Goal: Task Accomplishment & Management: Complete application form

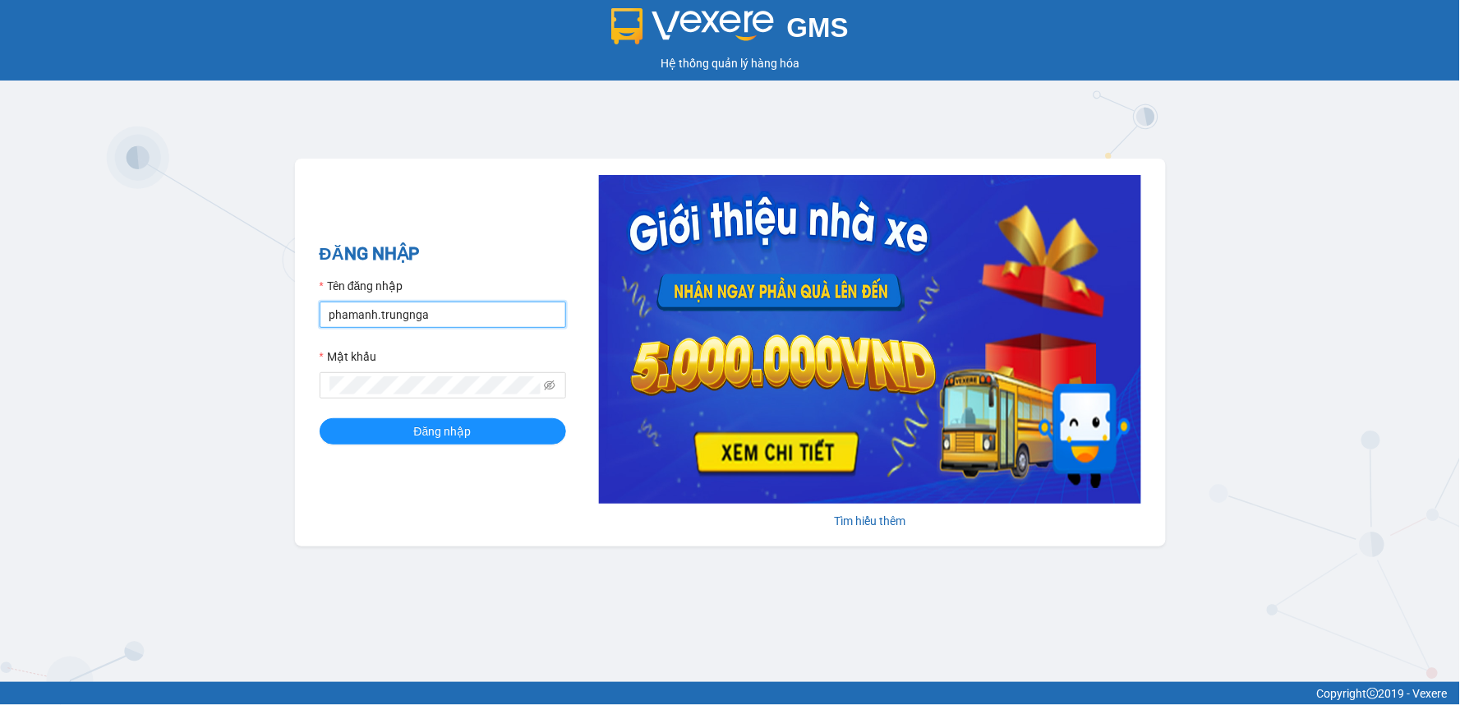
drag, startPoint x: 448, startPoint y: 316, endPoint x: 308, endPoint y: 321, distance: 139.8
click at [308, 321] on div "ĐĂNG NHẬP Tên đăng nhập phamanh.trungnga Mật khẩu Đăng nhập [PERSON_NAME] thêm" at bounding box center [730, 353] width 871 height 388
type input "hoanguyen.trungnga"
click at [285, 382] on div "GMS Hệ thống [PERSON_NAME] hàng [PERSON_NAME] NHẬP Tên đăng nhập hoanguyen.trun…" at bounding box center [730, 341] width 1460 height 682
click at [320, 418] on button "Đăng nhập" at bounding box center [443, 431] width 247 height 26
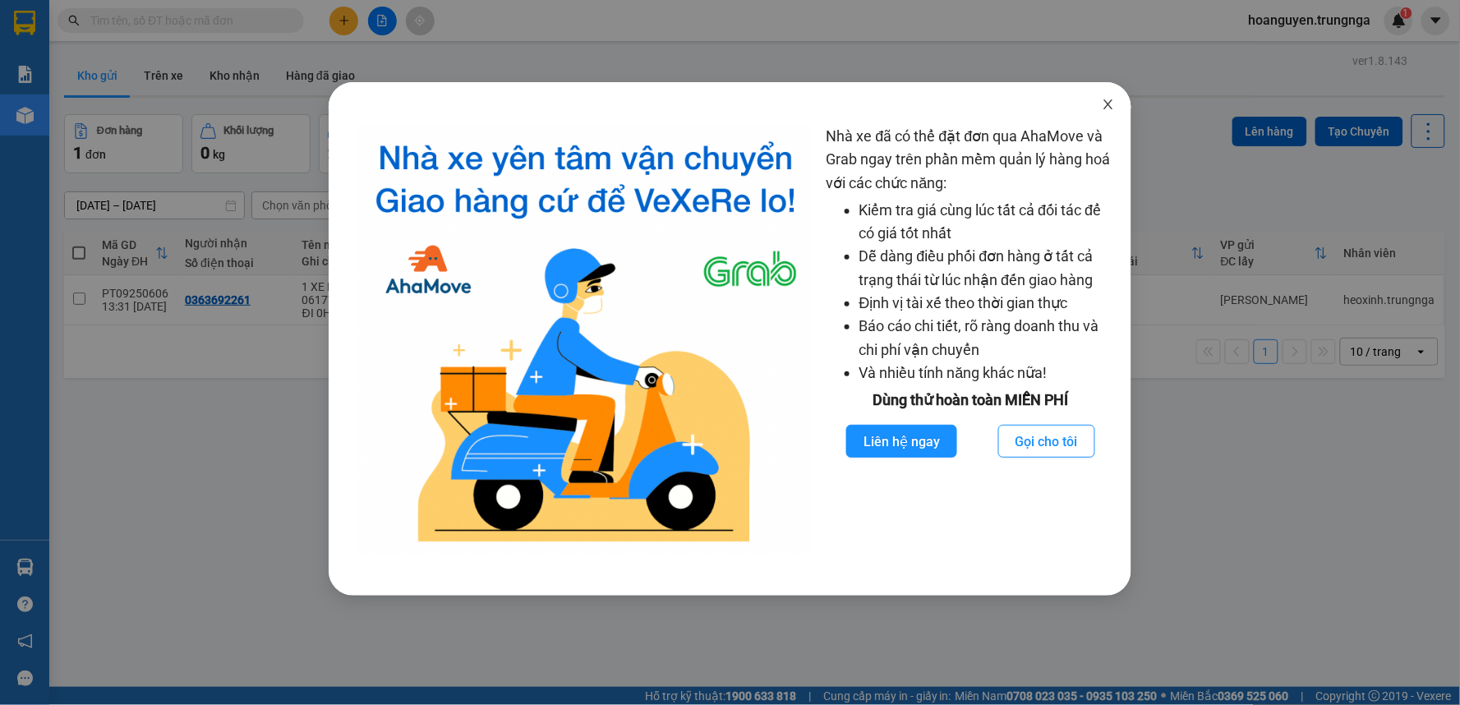
click at [1112, 100] on icon "close" at bounding box center [1108, 104] width 13 height 13
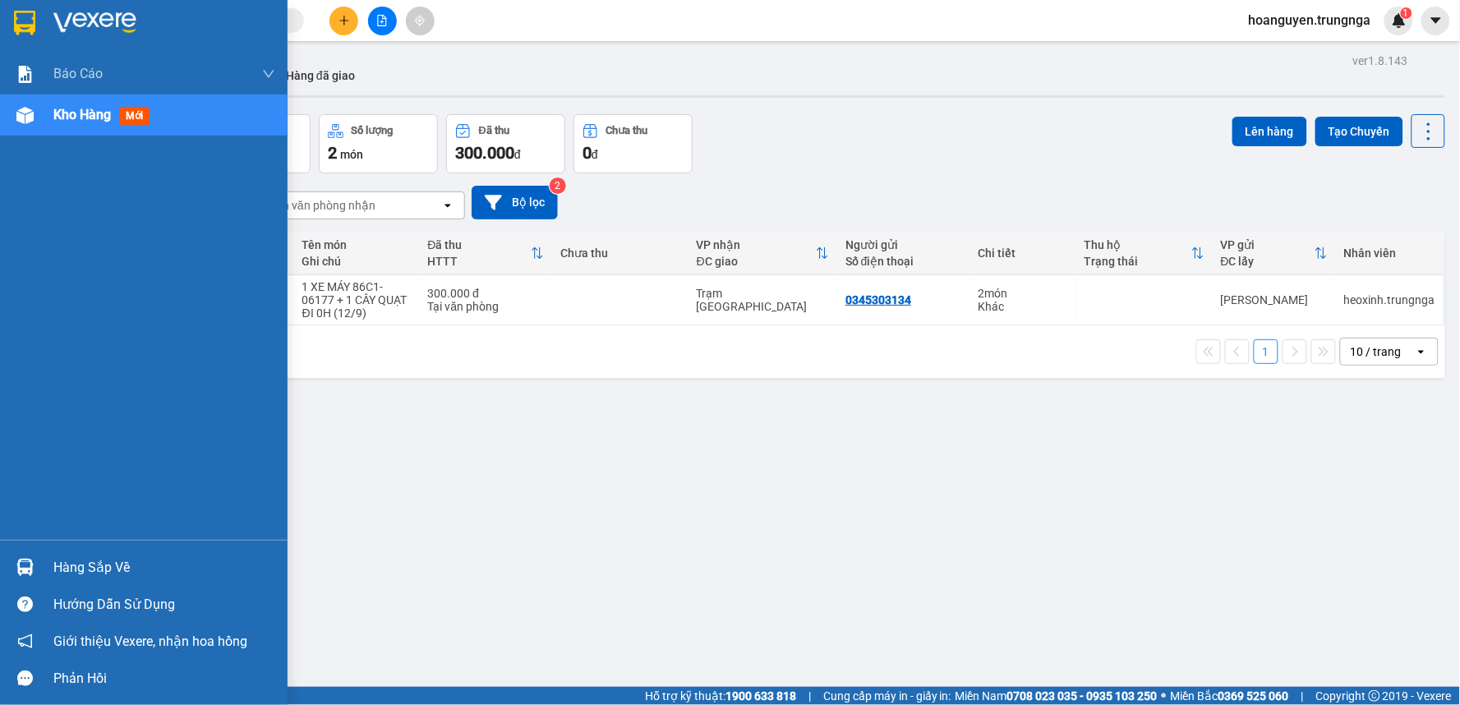
click at [37, 127] on div at bounding box center [25, 115] width 29 height 29
click at [55, 108] on span "Kho hàng" at bounding box center [82, 115] width 58 height 16
click at [58, 108] on span "Kho hàng" at bounding box center [82, 115] width 58 height 16
click at [58, 107] on span "Kho hàng" at bounding box center [82, 115] width 58 height 16
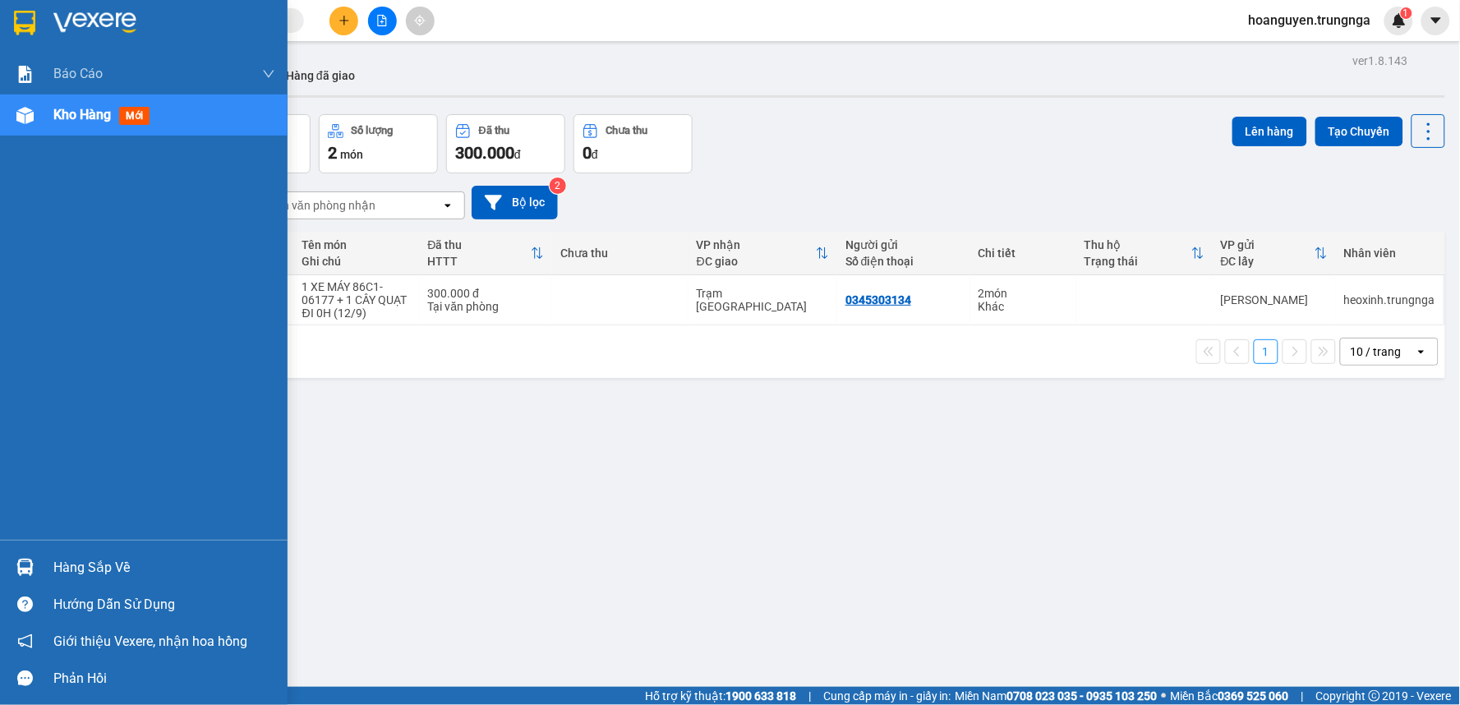
click at [58, 107] on span "Kho hàng" at bounding box center [82, 115] width 58 height 16
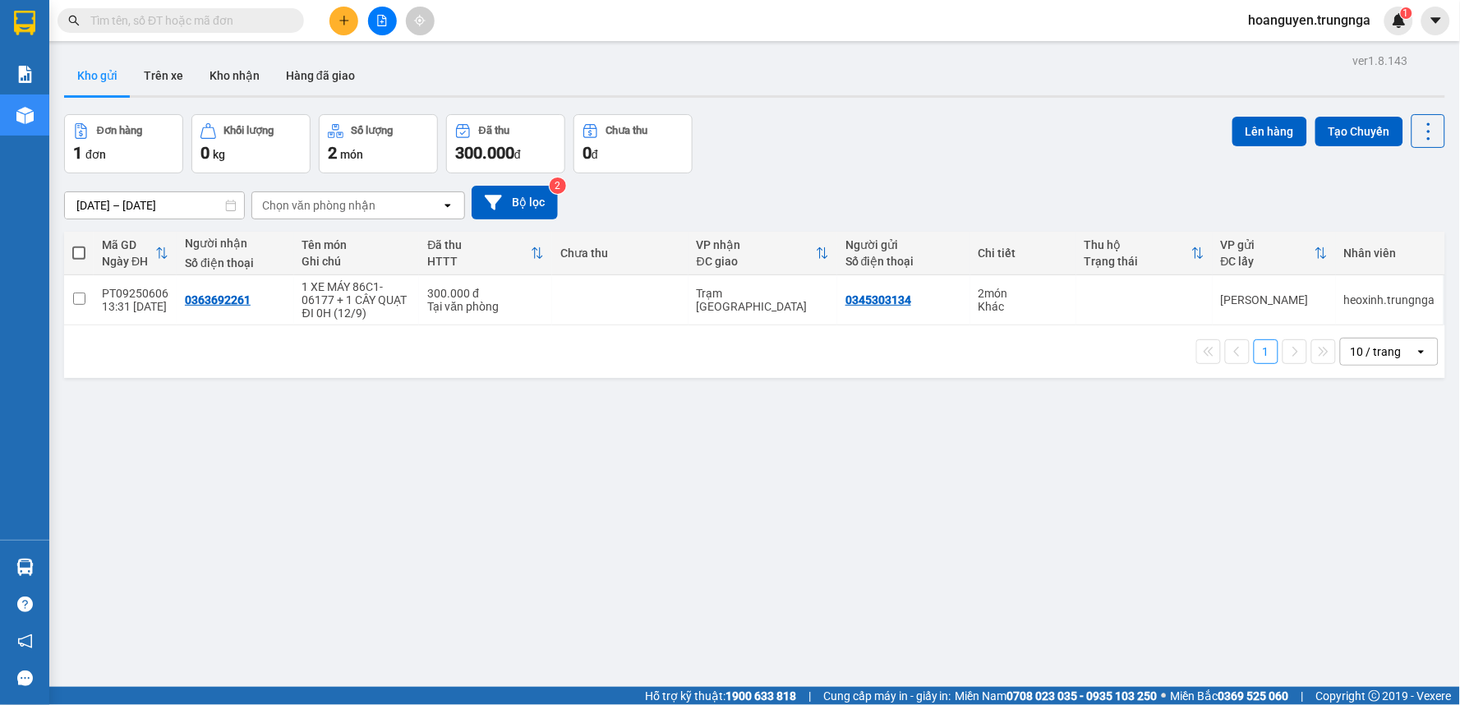
click at [864, 127] on div "Đơn hàng 1 đơn [PERSON_NAME] 0 kg Số [PERSON_NAME] 2 món Đã thu 300.000 [PERSON…" at bounding box center [754, 143] width 1381 height 59
click at [1163, 297] on td at bounding box center [1144, 300] width 136 height 50
checkbox input "true"
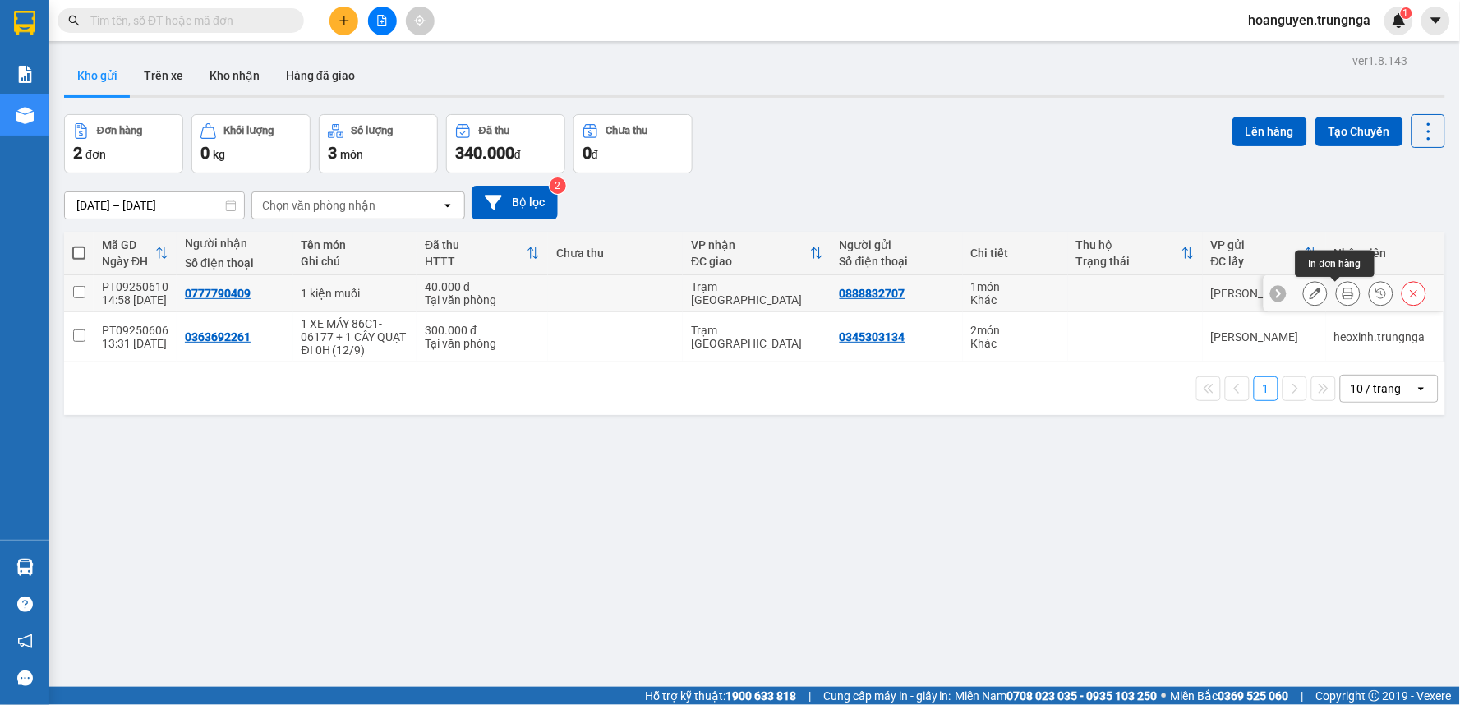
click at [1337, 302] on button at bounding box center [1348, 293] width 23 height 29
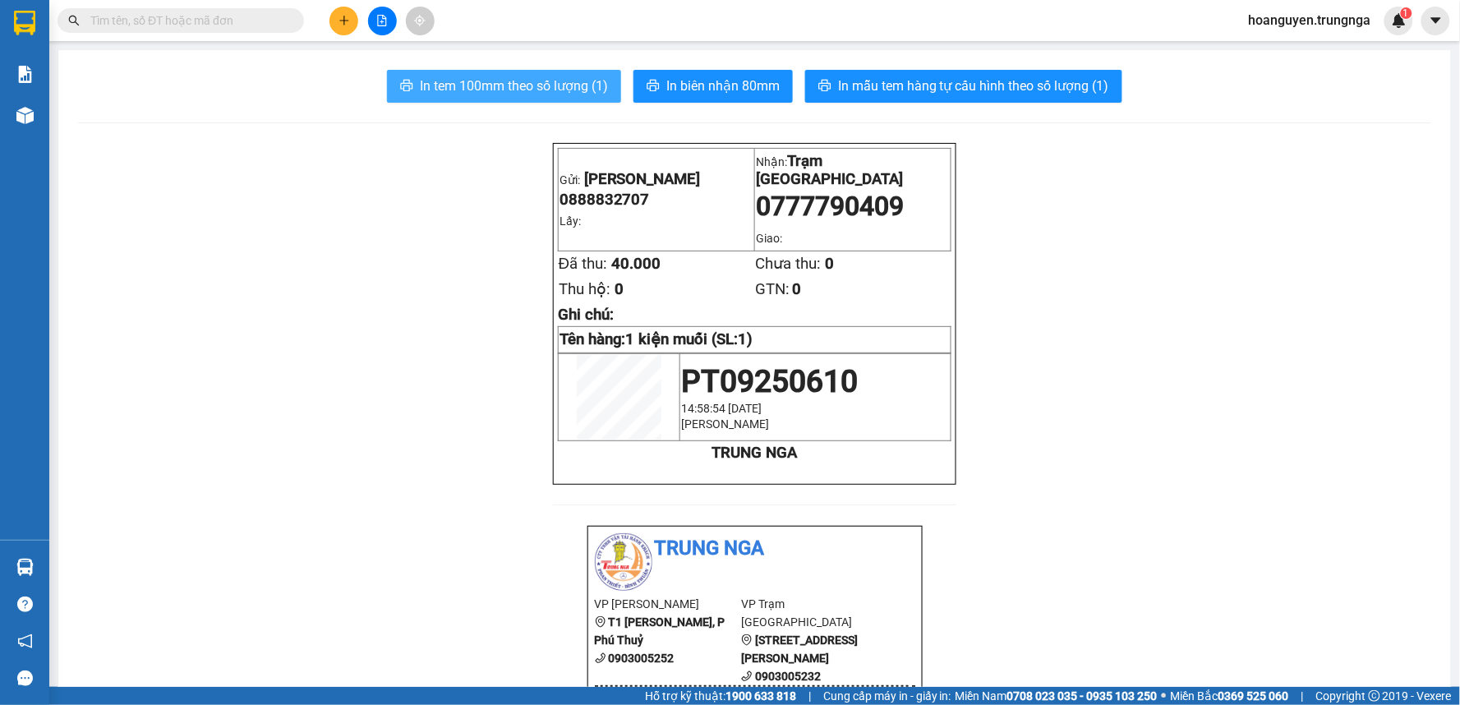
click at [436, 83] on span "In tem 100mm theo số lượng (1)" at bounding box center [514, 86] width 188 height 21
click at [347, 22] on icon "plus" at bounding box center [345, 21] width 12 height 12
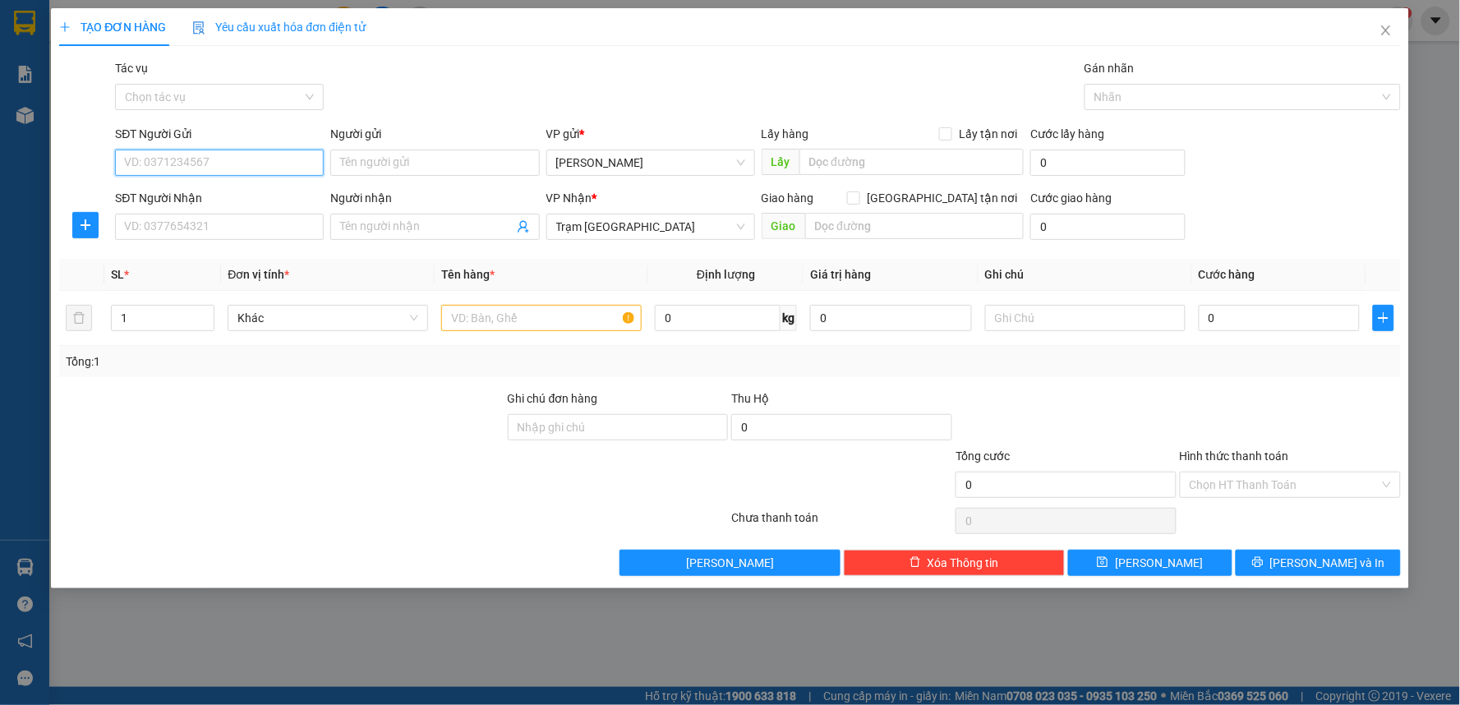
click at [186, 159] on input "SĐT Người Gửi" at bounding box center [219, 163] width 209 height 26
type input "0939268900"
click at [173, 228] on input "SĐT Người Nhận" at bounding box center [219, 227] width 209 height 26
type input "0916099911"
click at [518, 326] on input "text" at bounding box center [541, 318] width 200 height 26
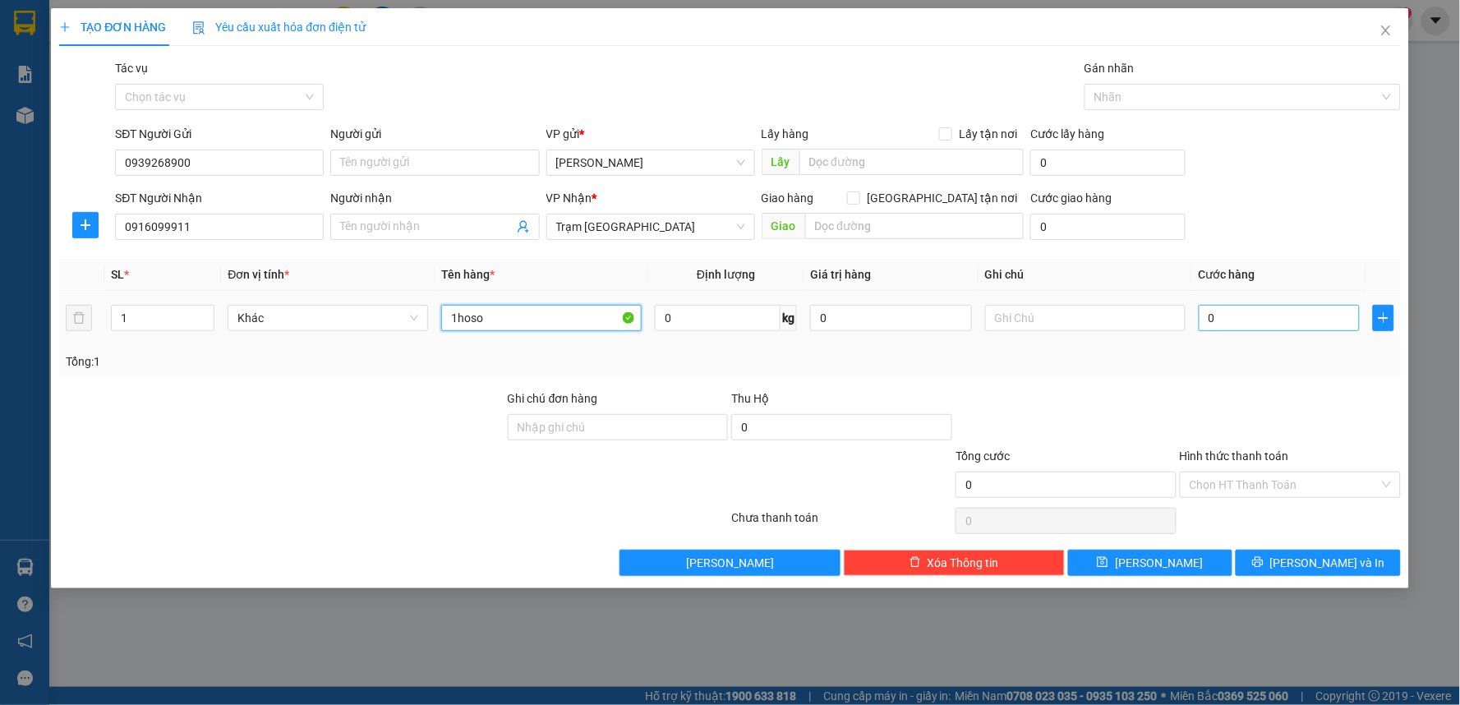
type input "1hoso"
click at [1263, 323] on input "0" at bounding box center [1280, 318] width 162 height 26
type input "3"
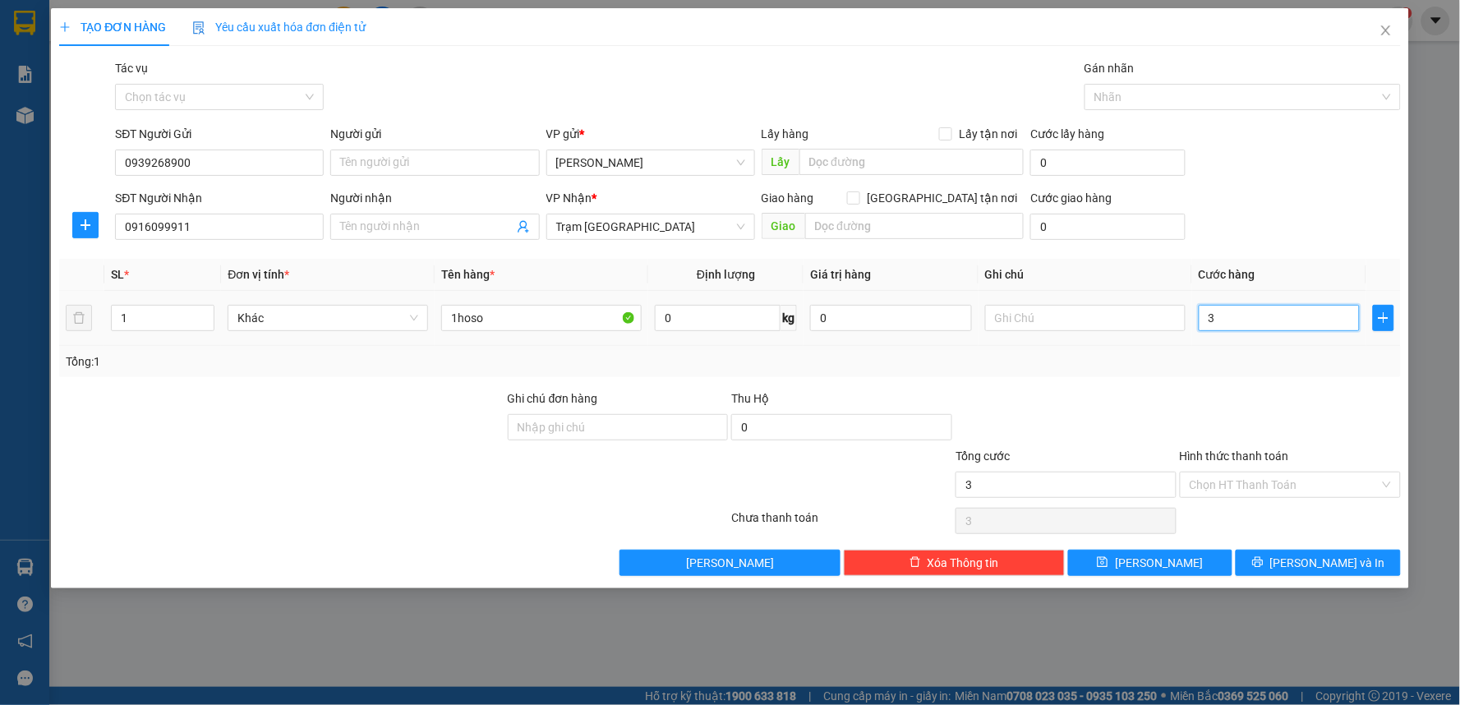
type input "30"
type input "30.000"
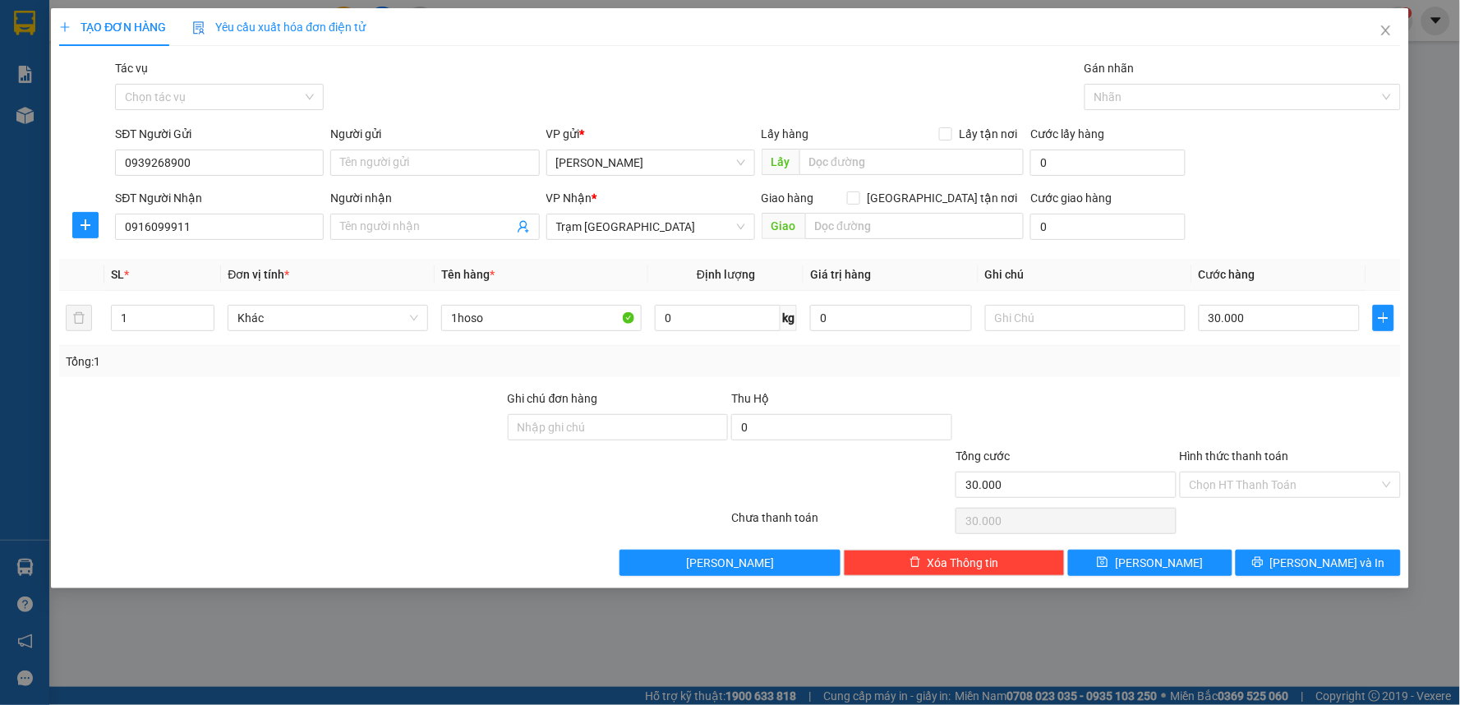
click at [1290, 408] on div at bounding box center [1290, 418] width 224 height 58
click at [1280, 482] on input "Hình thức thanh toán" at bounding box center [1285, 484] width 190 height 25
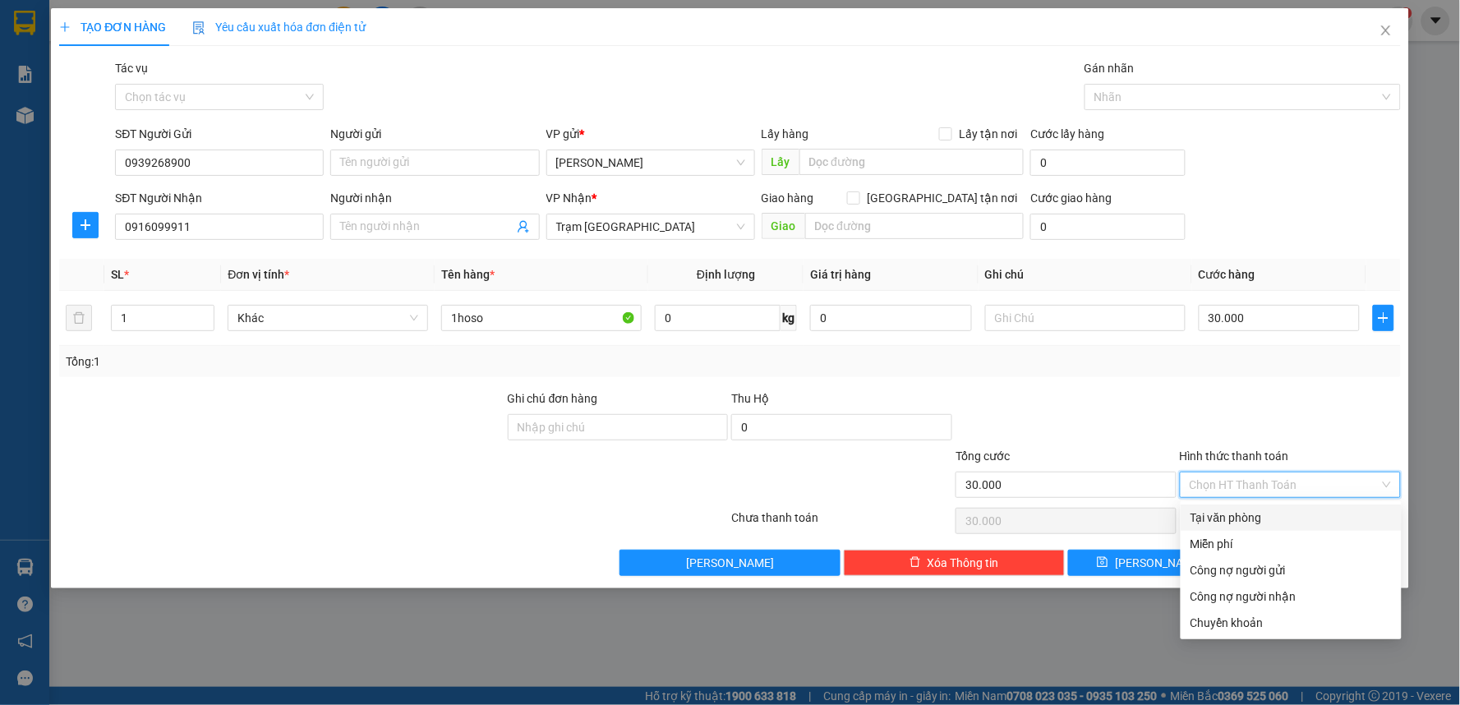
click at [1262, 522] on div "Tại văn phòng" at bounding box center [1291, 518] width 201 height 18
type input "0"
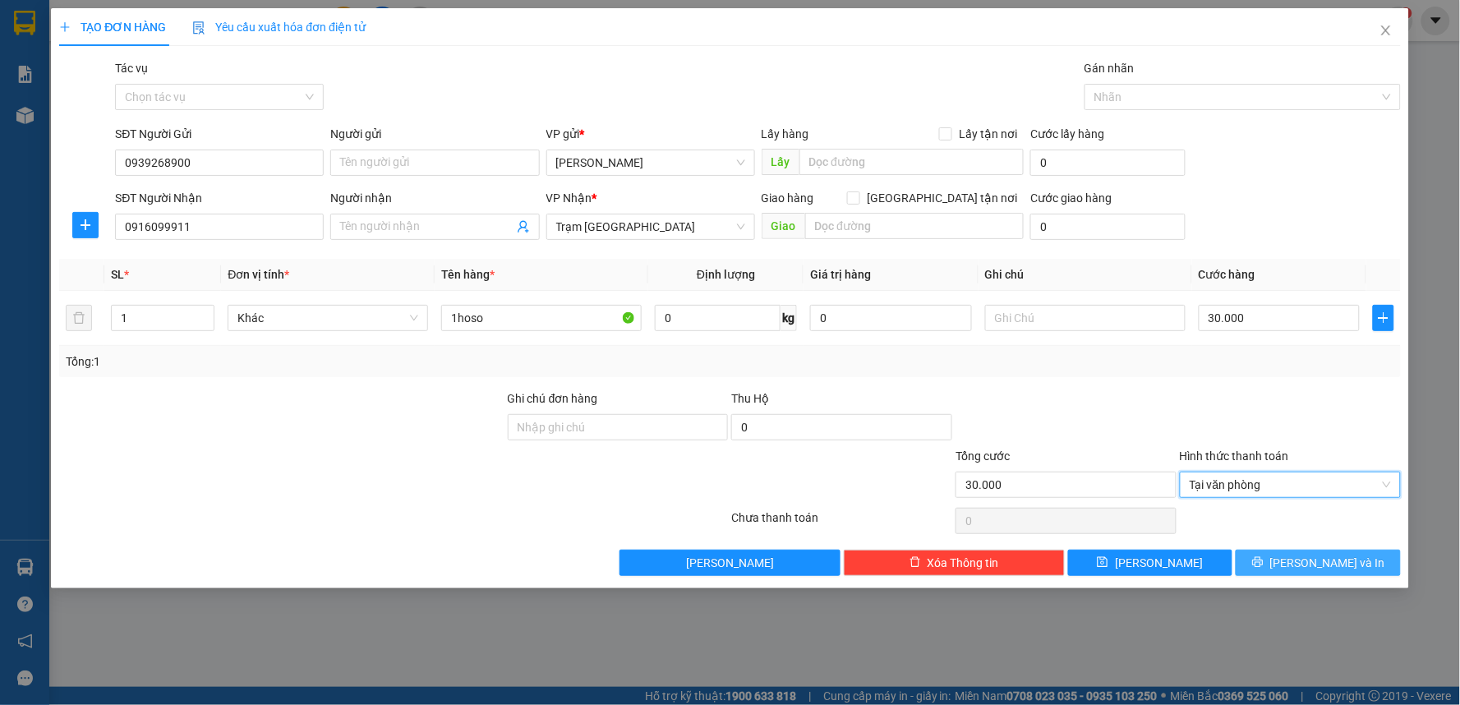
click at [1264, 568] on icon "printer" at bounding box center [1258, 562] width 12 height 12
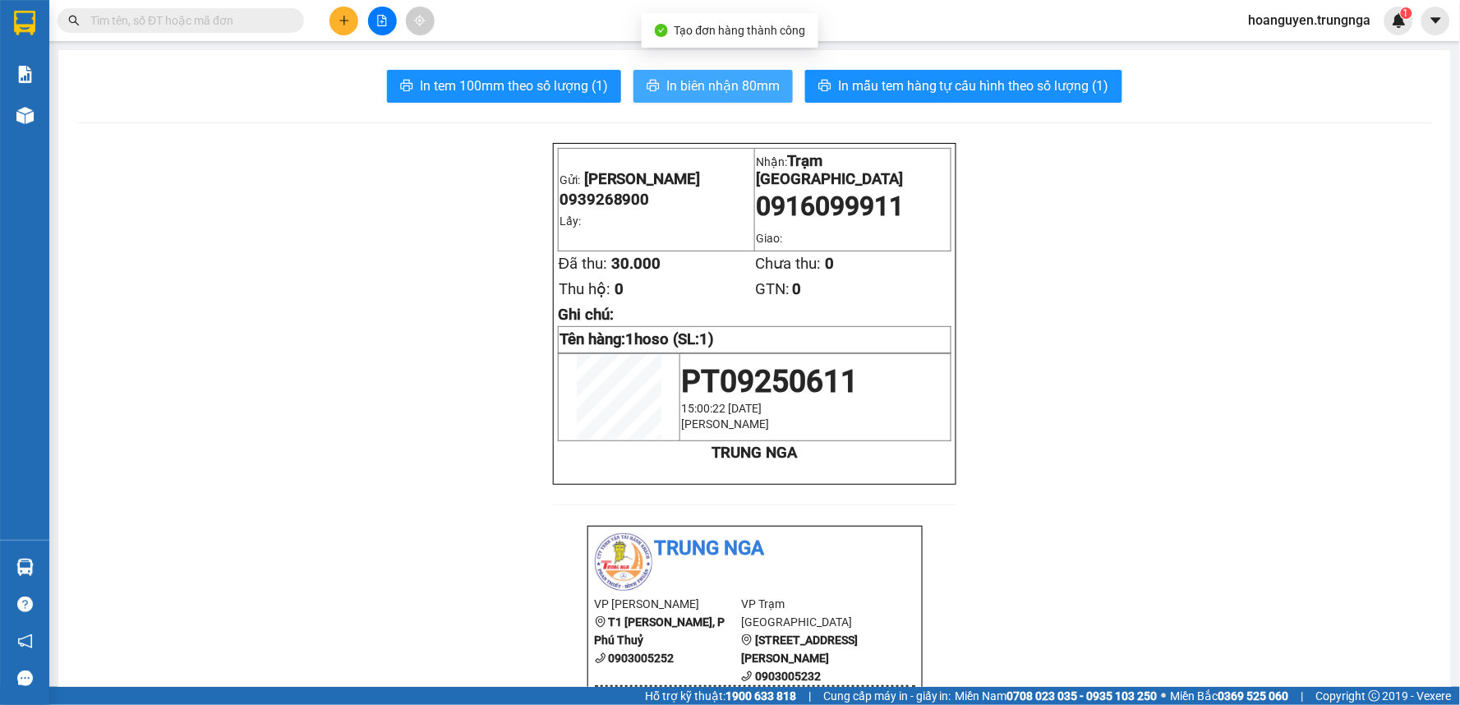
click at [690, 76] on span "In biên nhận 80mm" at bounding box center [722, 86] width 113 height 21
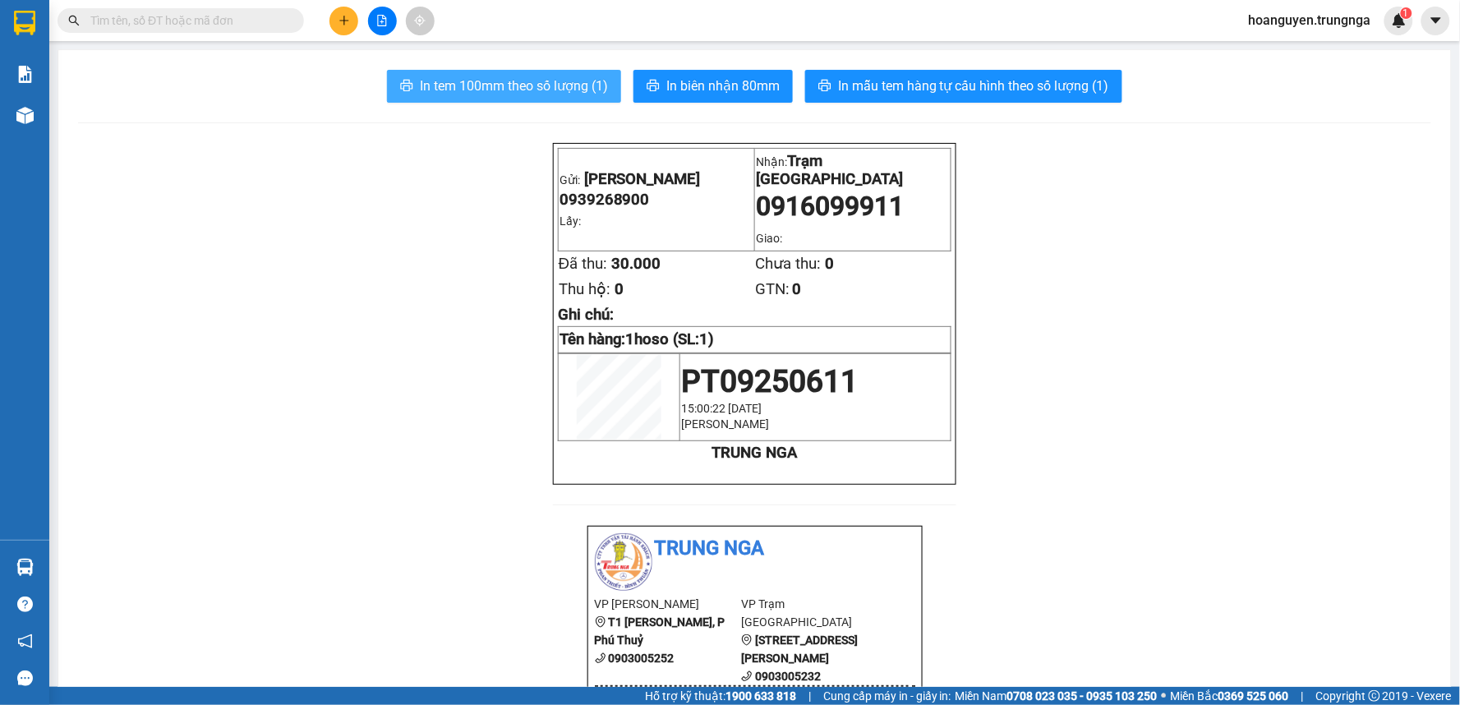
click at [519, 87] on span "In tem 100mm theo số lượng (1)" at bounding box center [514, 86] width 188 height 21
click at [551, 94] on span "In tem 100mm theo số lượng (1)" at bounding box center [514, 86] width 188 height 21
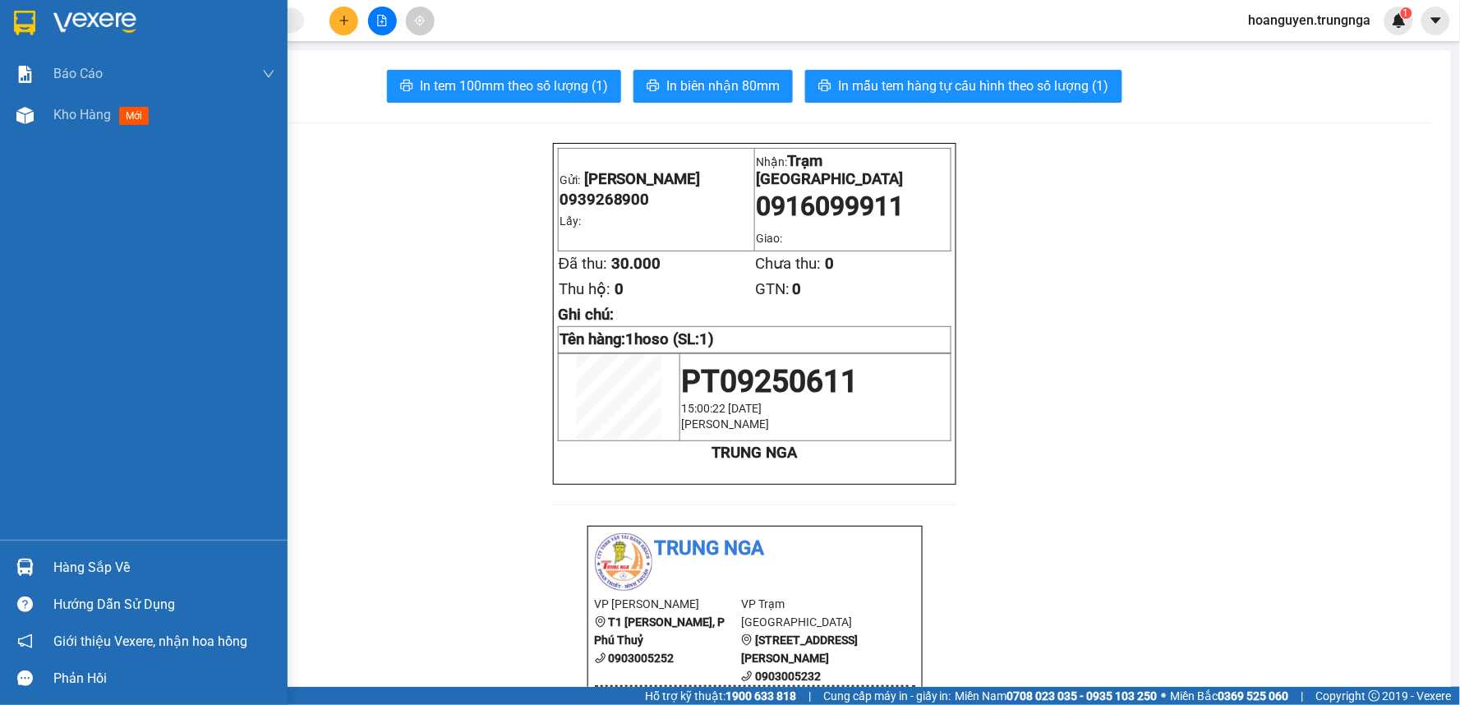
click at [34, 150] on div "Báo cáo Báo cáo dòng tiền (nhân viên) - chỉ tính tiền mặt Kho hàng mới" at bounding box center [144, 296] width 288 height 486
click at [35, 115] on div at bounding box center [25, 115] width 29 height 29
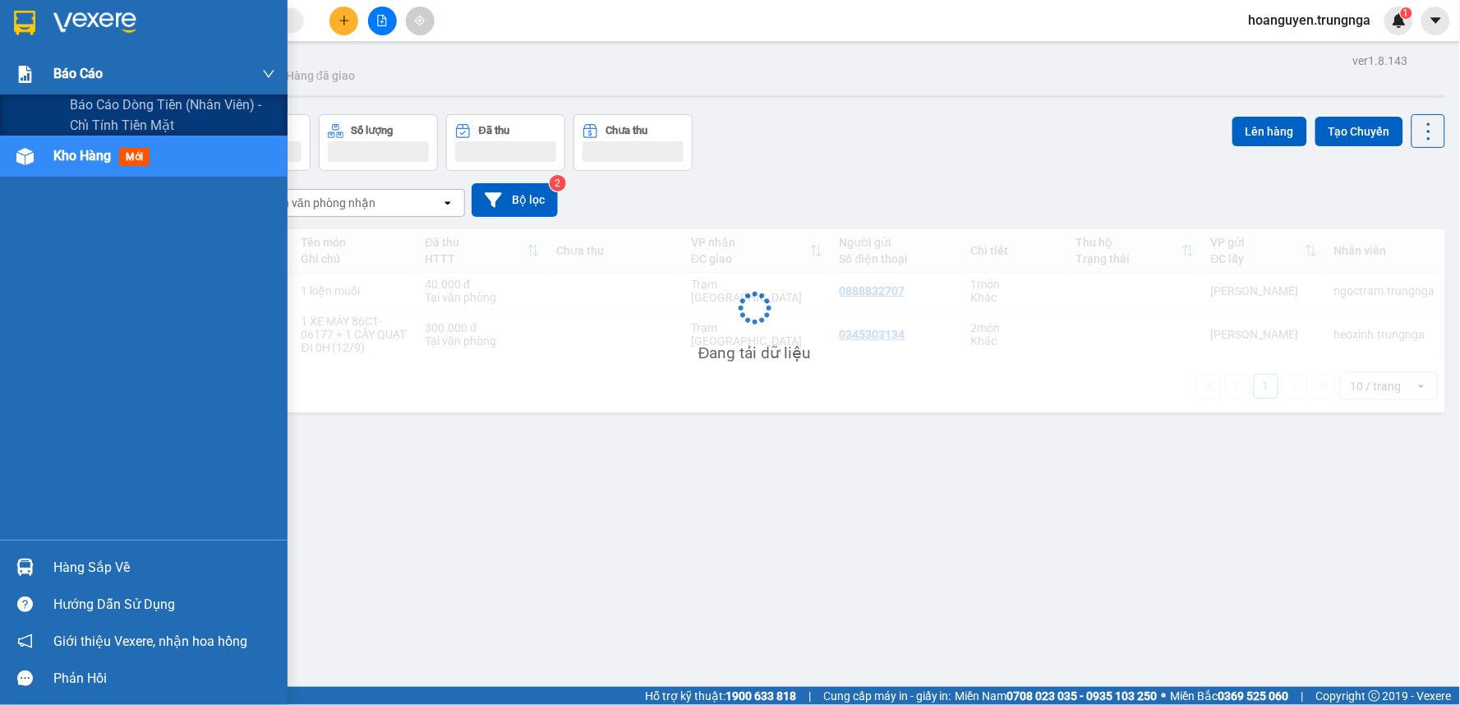
click at [37, 76] on div at bounding box center [25, 74] width 29 height 29
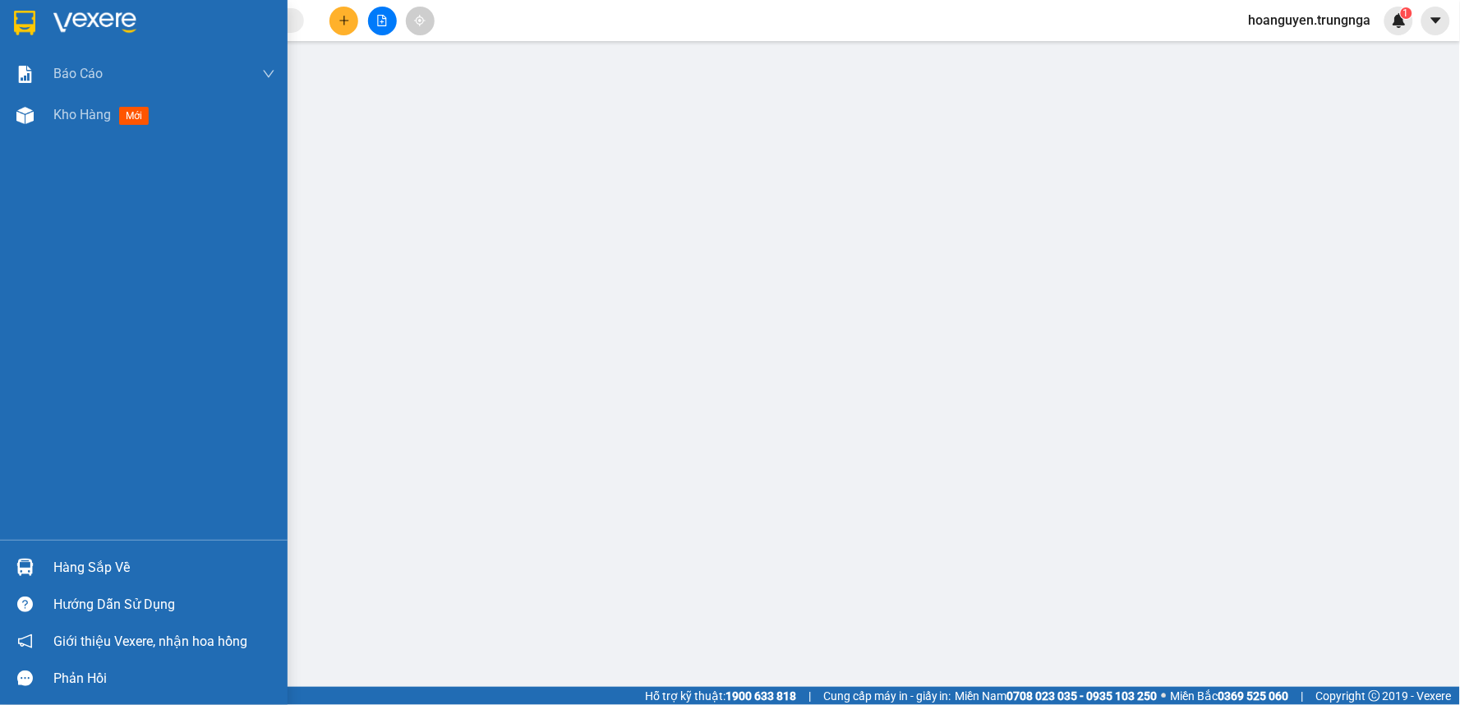
click at [44, 141] on div "Báo cáo Báo cáo dòng tiền (nhân viên) - chỉ tính tiền mặt Kho hàng mới" at bounding box center [144, 296] width 288 height 486
click at [30, 109] on img at bounding box center [24, 115] width 17 height 17
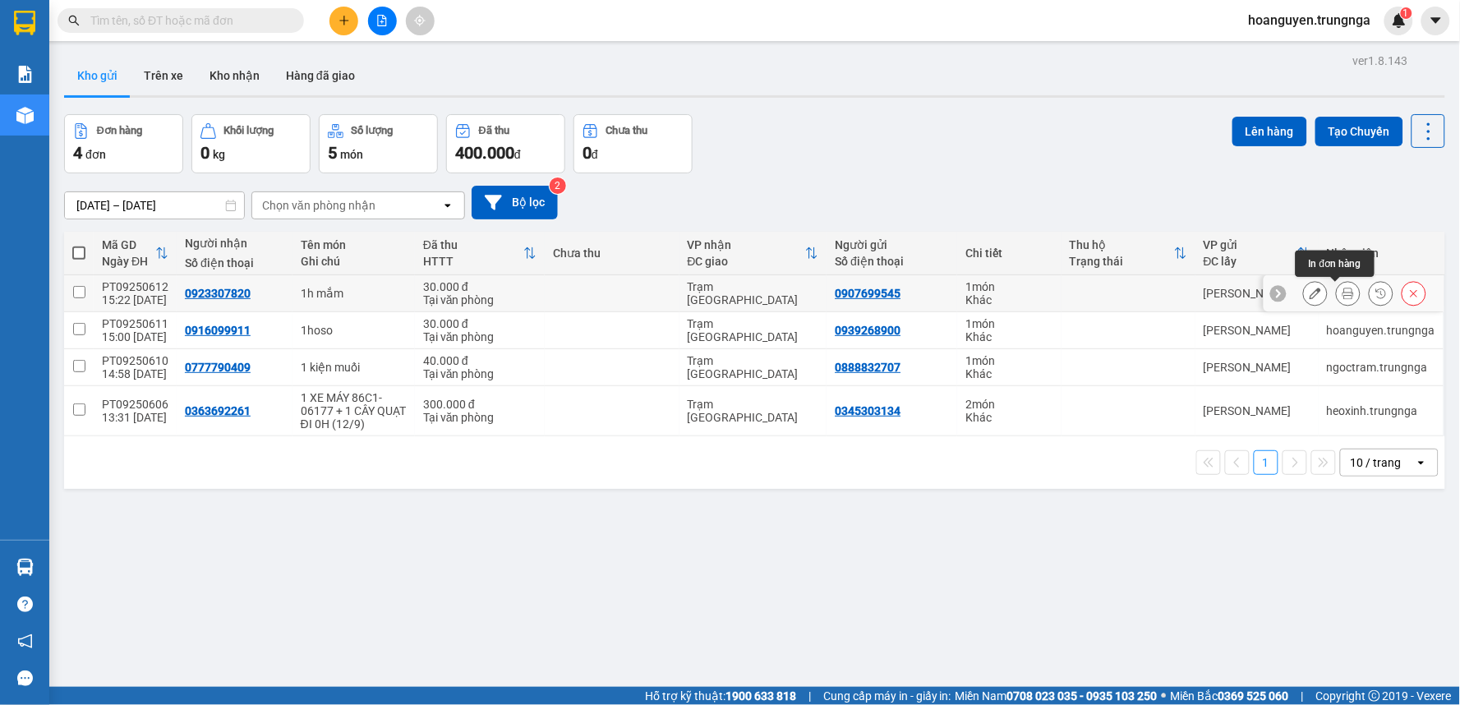
click at [1343, 290] on icon at bounding box center [1349, 294] width 12 height 12
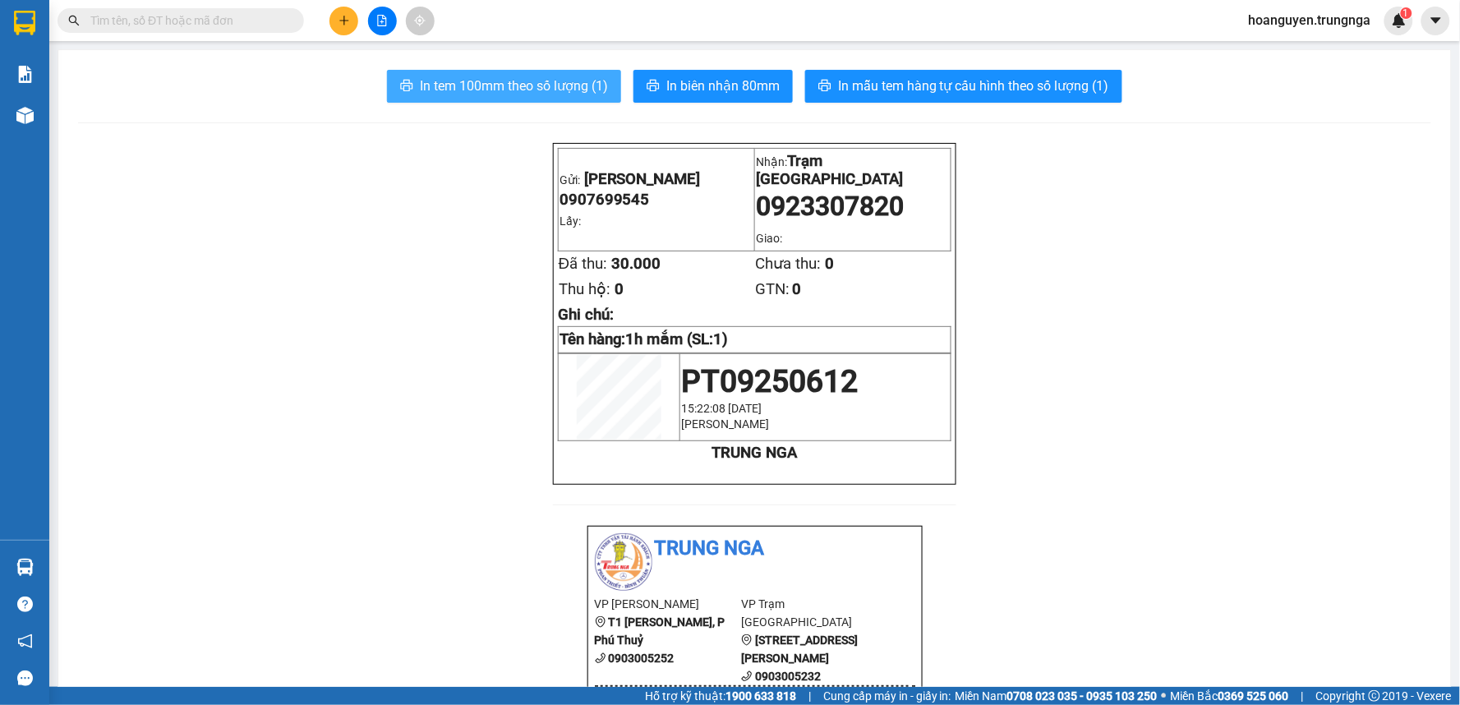
click at [564, 90] on span "In tem 100mm theo số lượng (1)" at bounding box center [514, 86] width 188 height 21
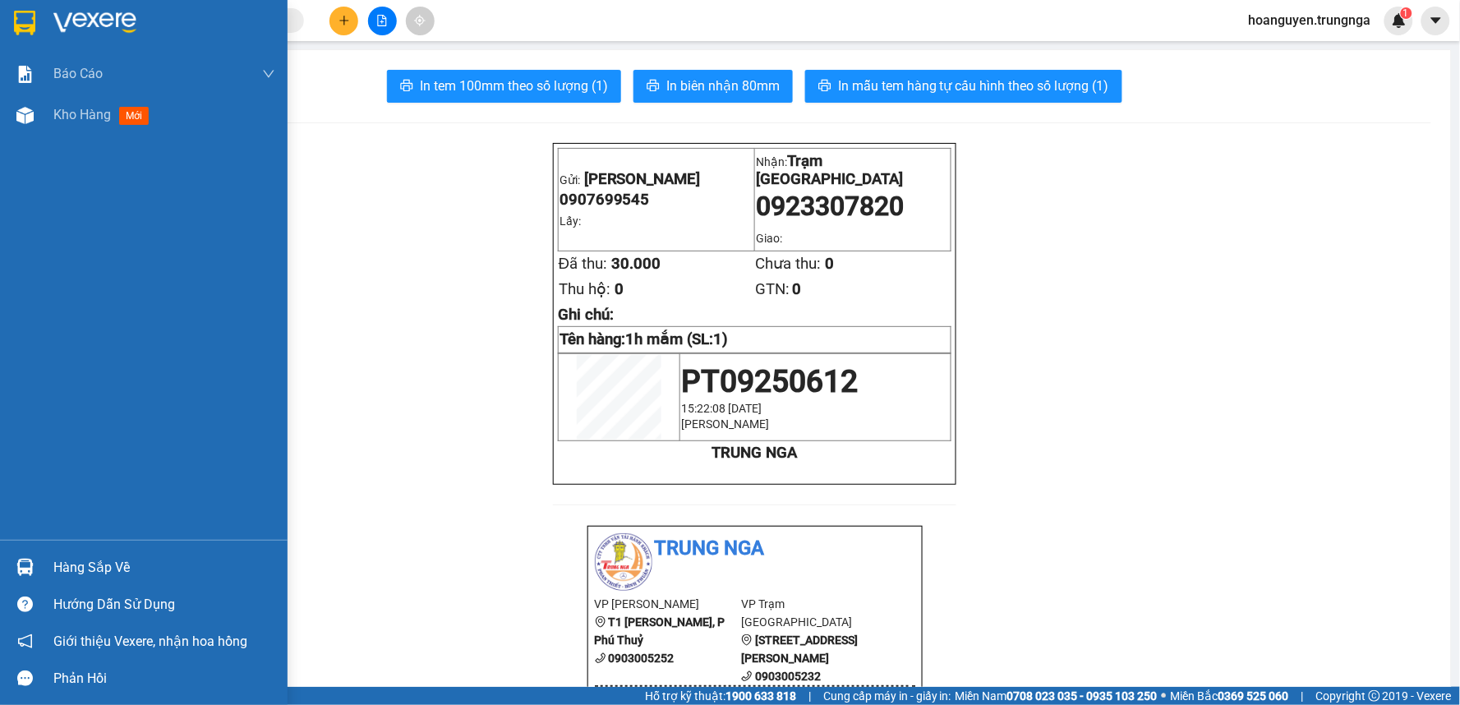
click at [26, 118] on img at bounding box center [24, 115] width 17 height 17
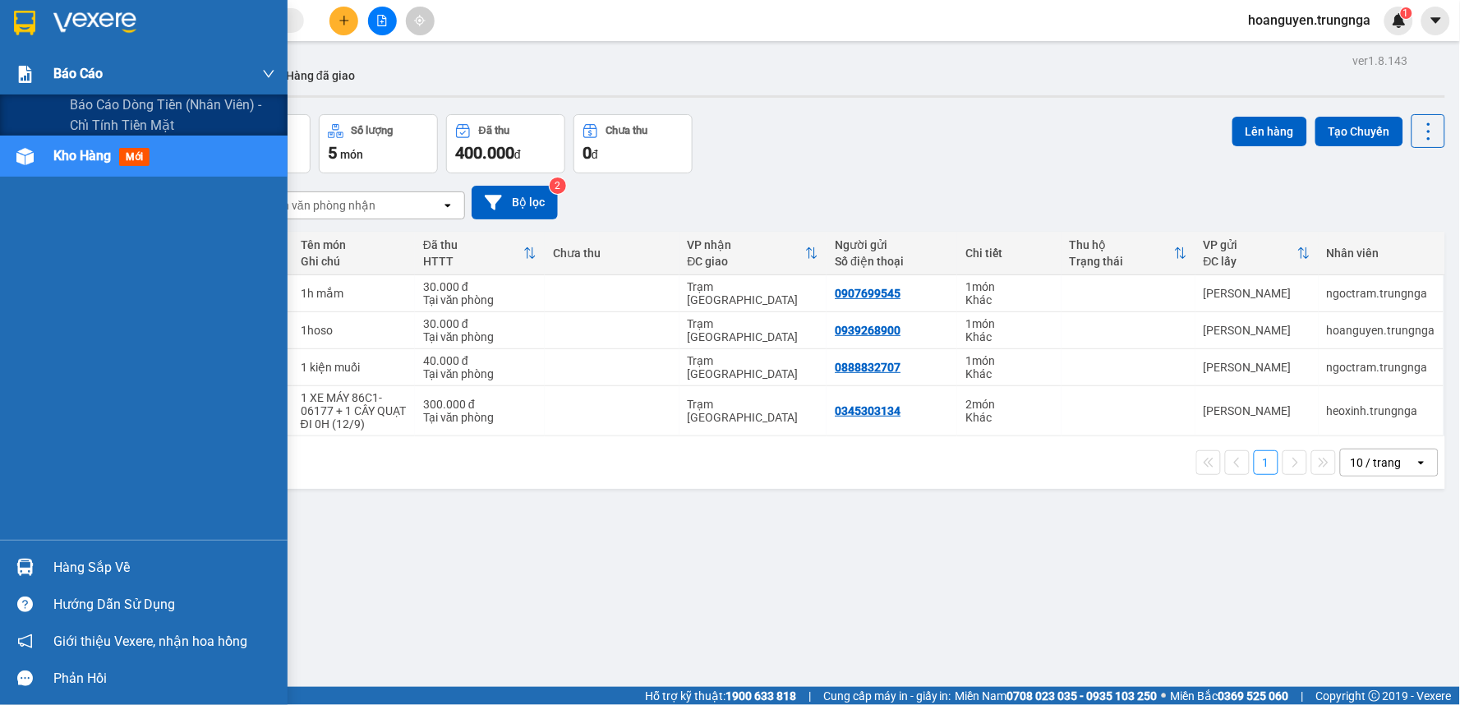
click at [25, 70] on img at bounding box center [24, 74] width 17 height 17
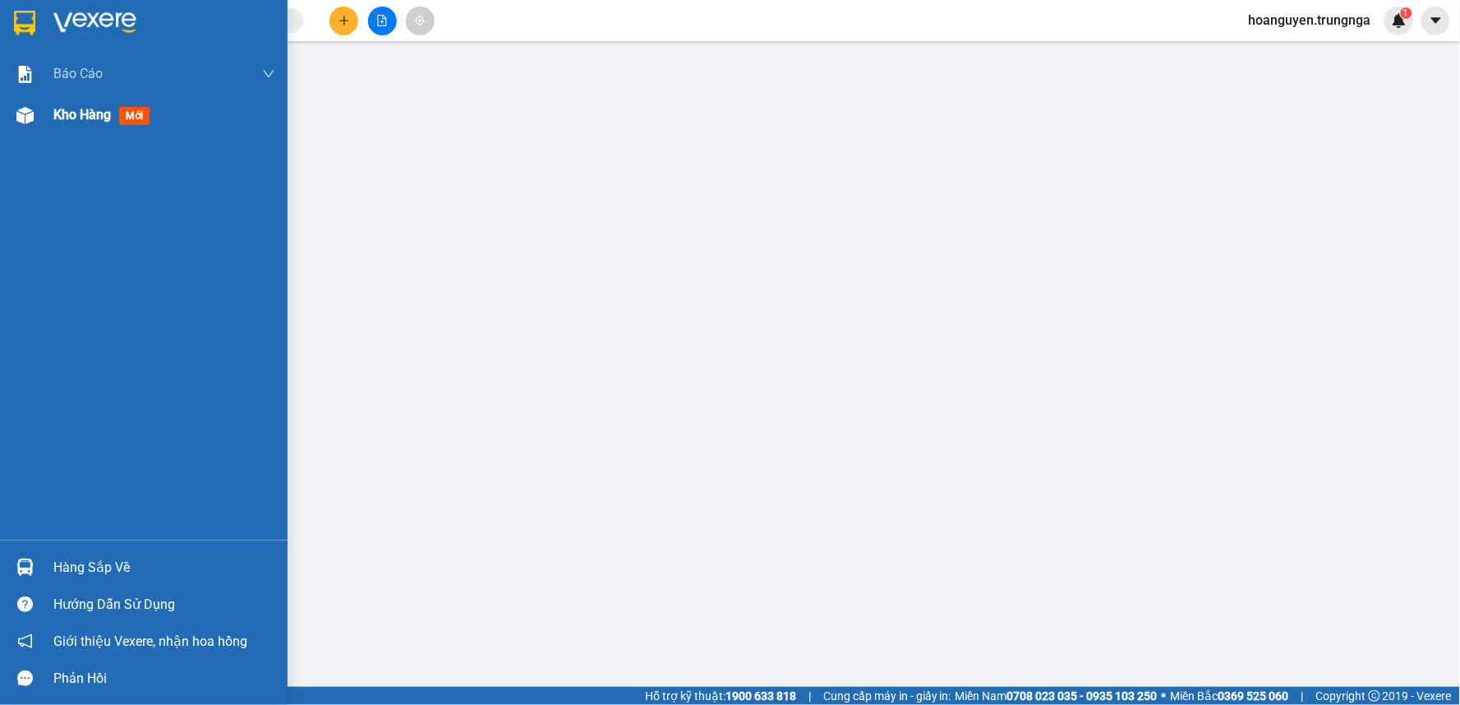
click at [27, 113] on img at bounding box center [24, 115] width 17 height 17
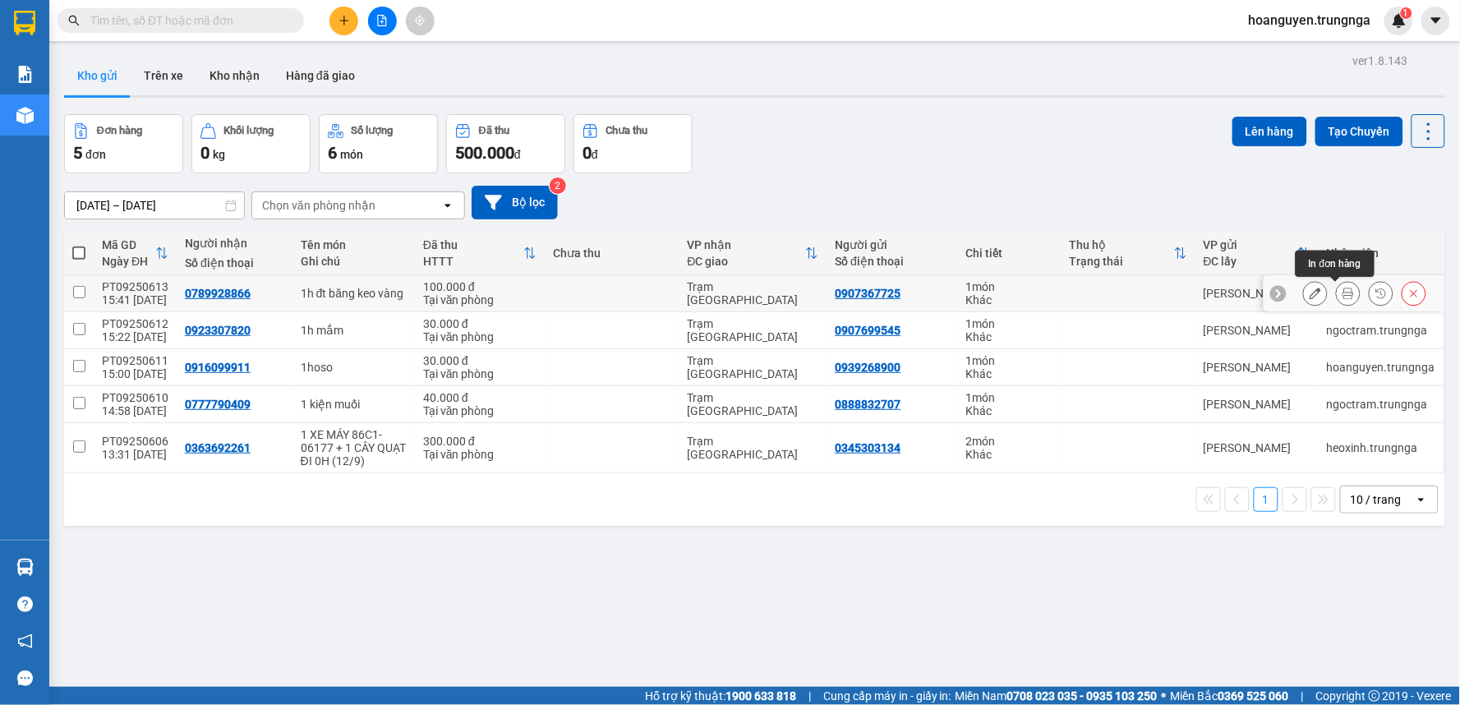
click at [1310, 289] on icon at bounding box center [1316, 294] width 12 height 12
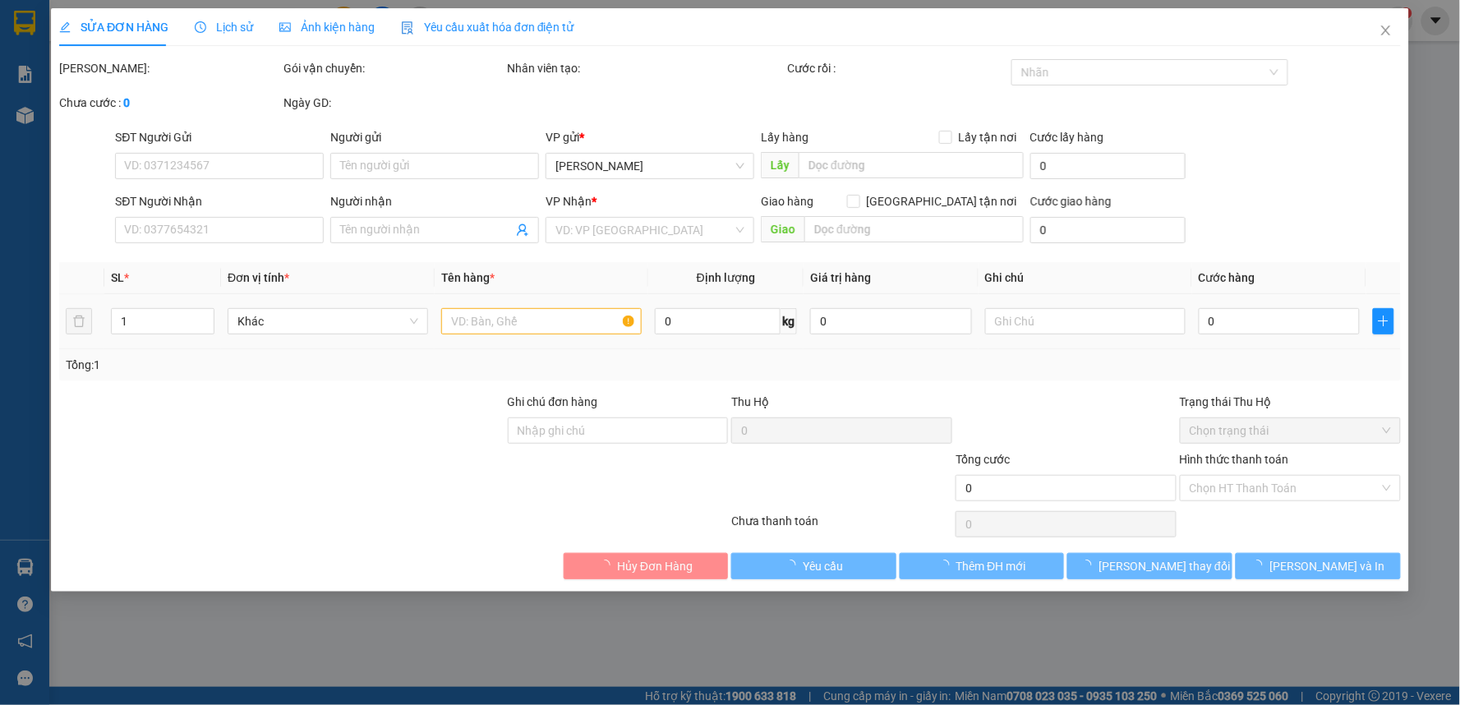
type input "0907367725"
type input "0789928866"
type input "100.000"
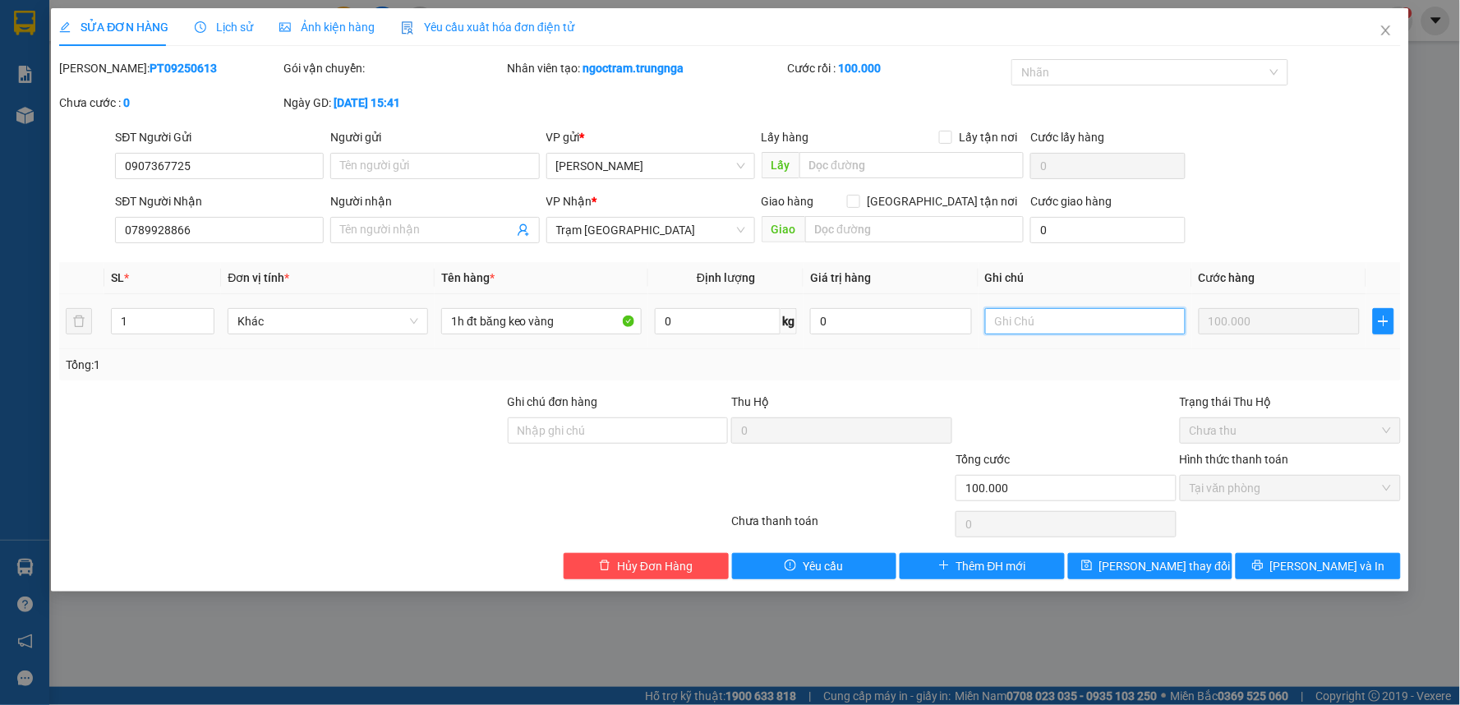
click at [1068, 325] on input "text" at bounding box center [1085, 321] width 200 height 26
type input "d"
type input "đ"
type input "D"
type input "Đi chuyến 16h Limo"
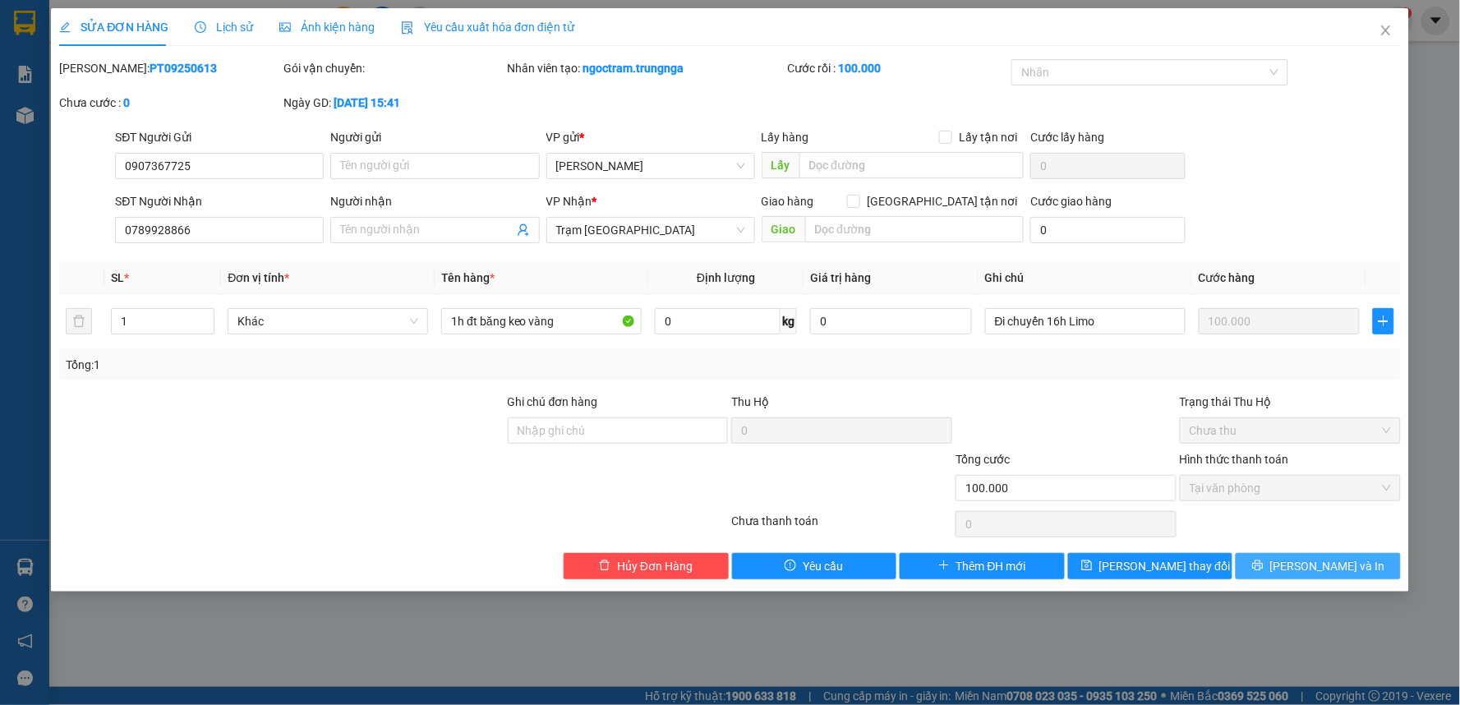
click at [1277, 576] on button "Lưu và In" at bounding box center [1318, 566] width 165 height 26
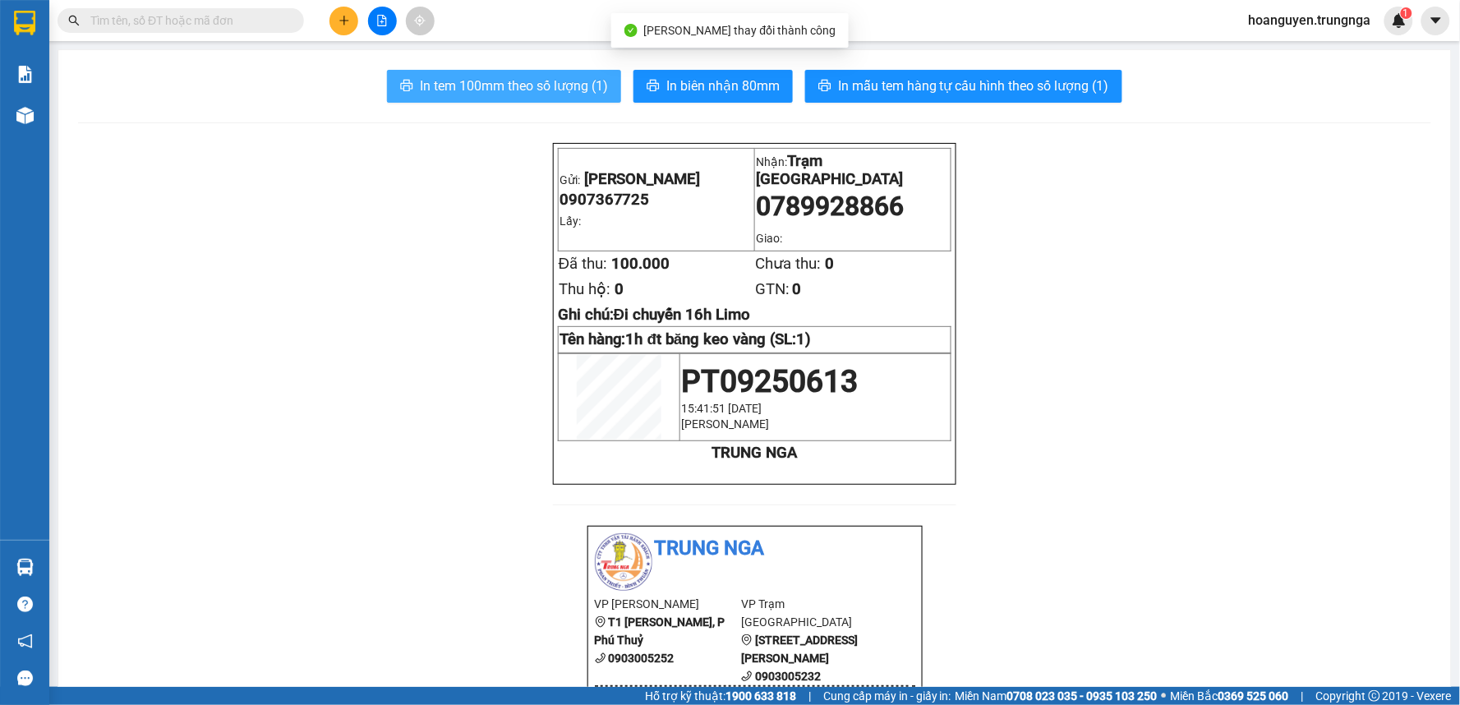
click at [551, 81] on span "In tem 100mm theo số lượng (1)" at bounding box center [514, 86] width 188 height 21
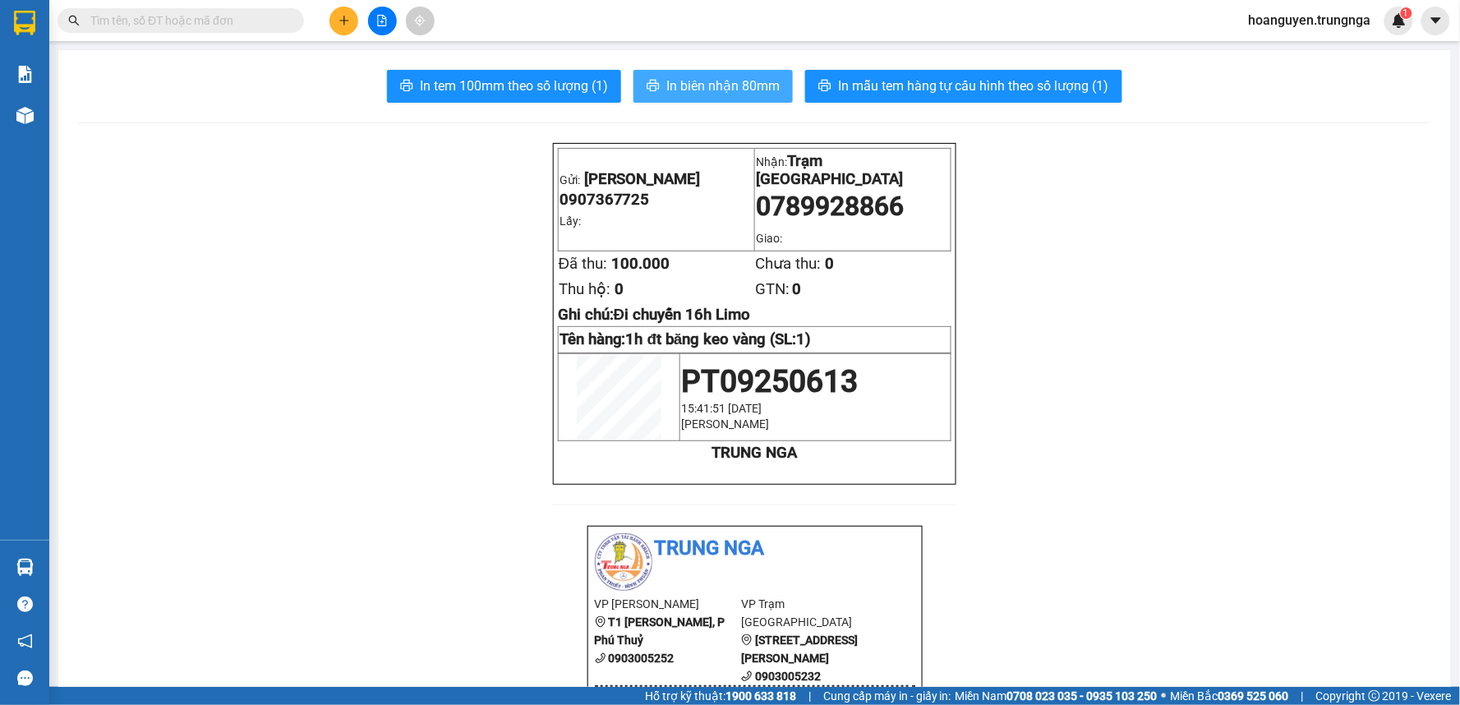
click at [666, 86] on span "In biên nhận 80mm" at bounding box center [722, 86] width 113 height 21
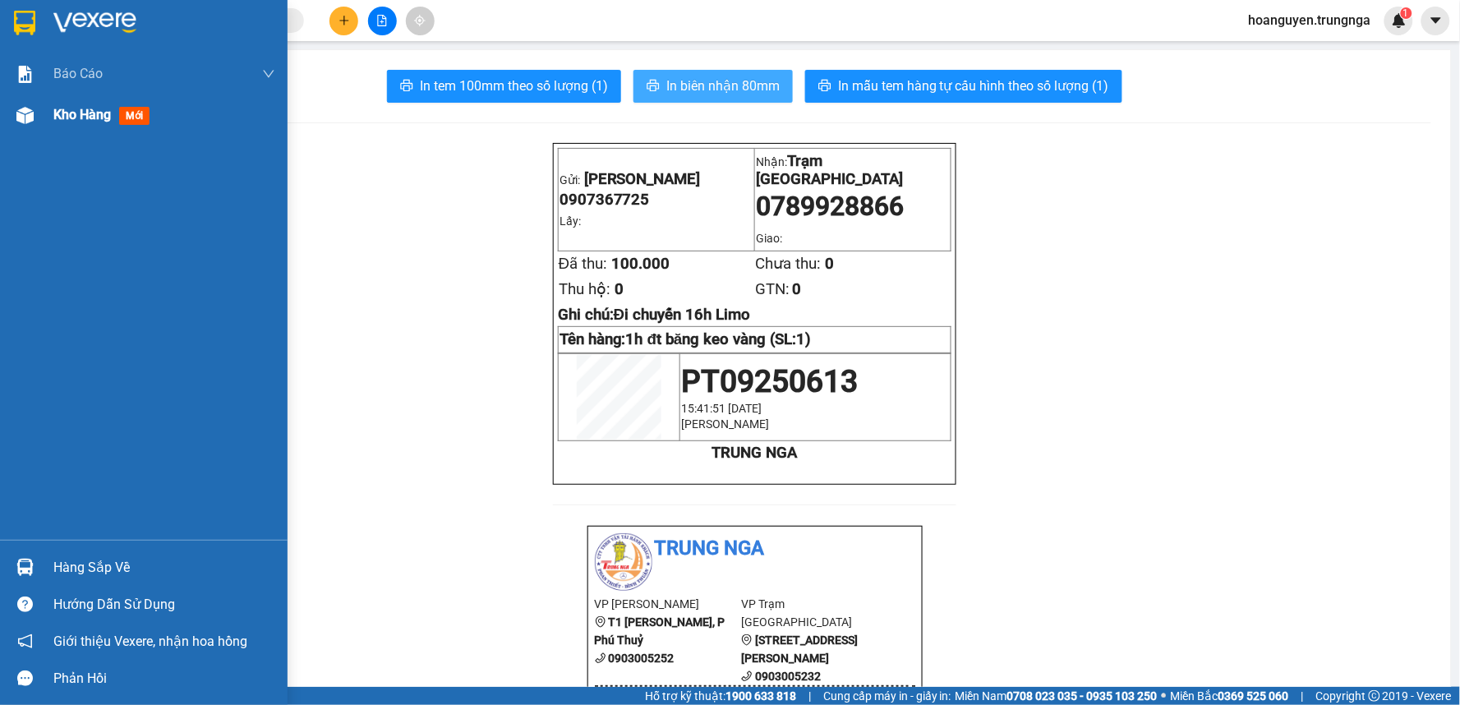
click at [23, 107] on img at bounding box center [24, 115] width 17 height 17
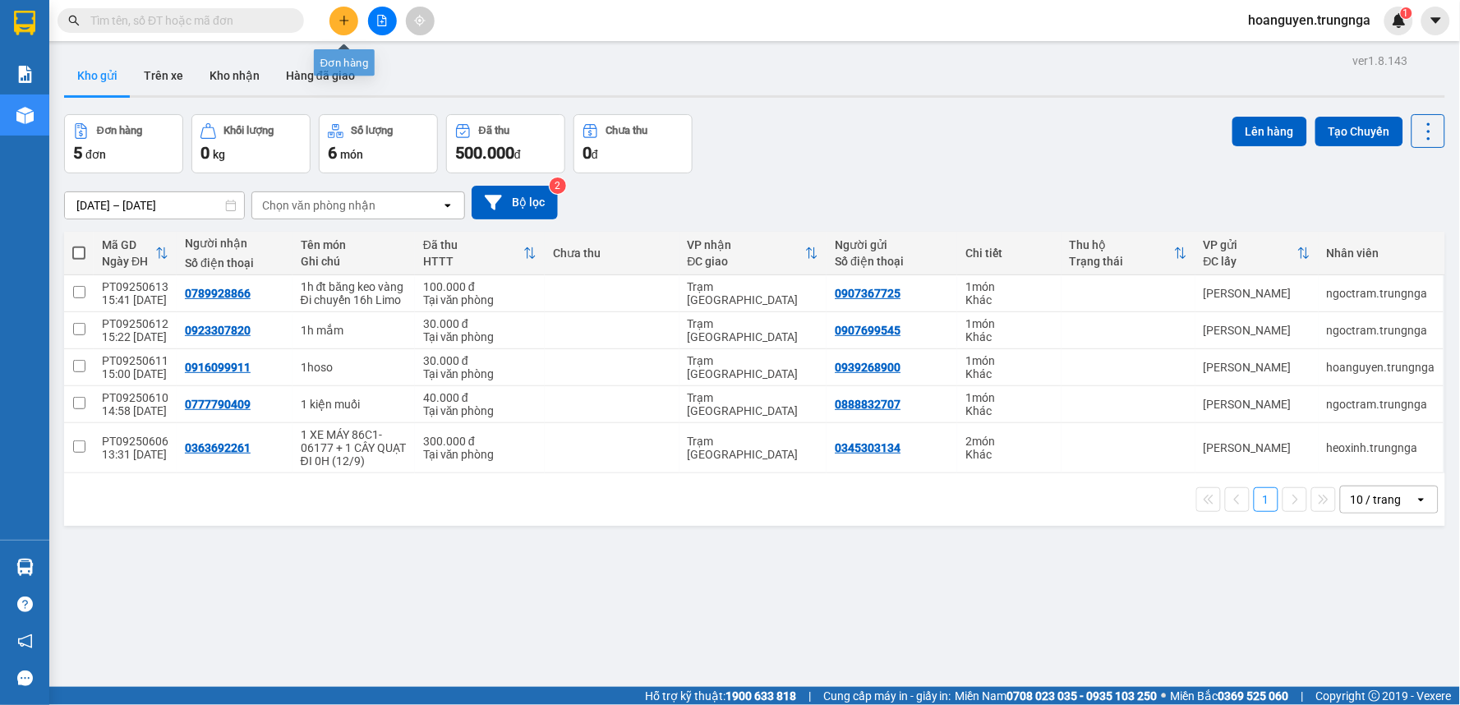
click at [334, 15] on button at bounding box center [343, 21] width 29 height 29
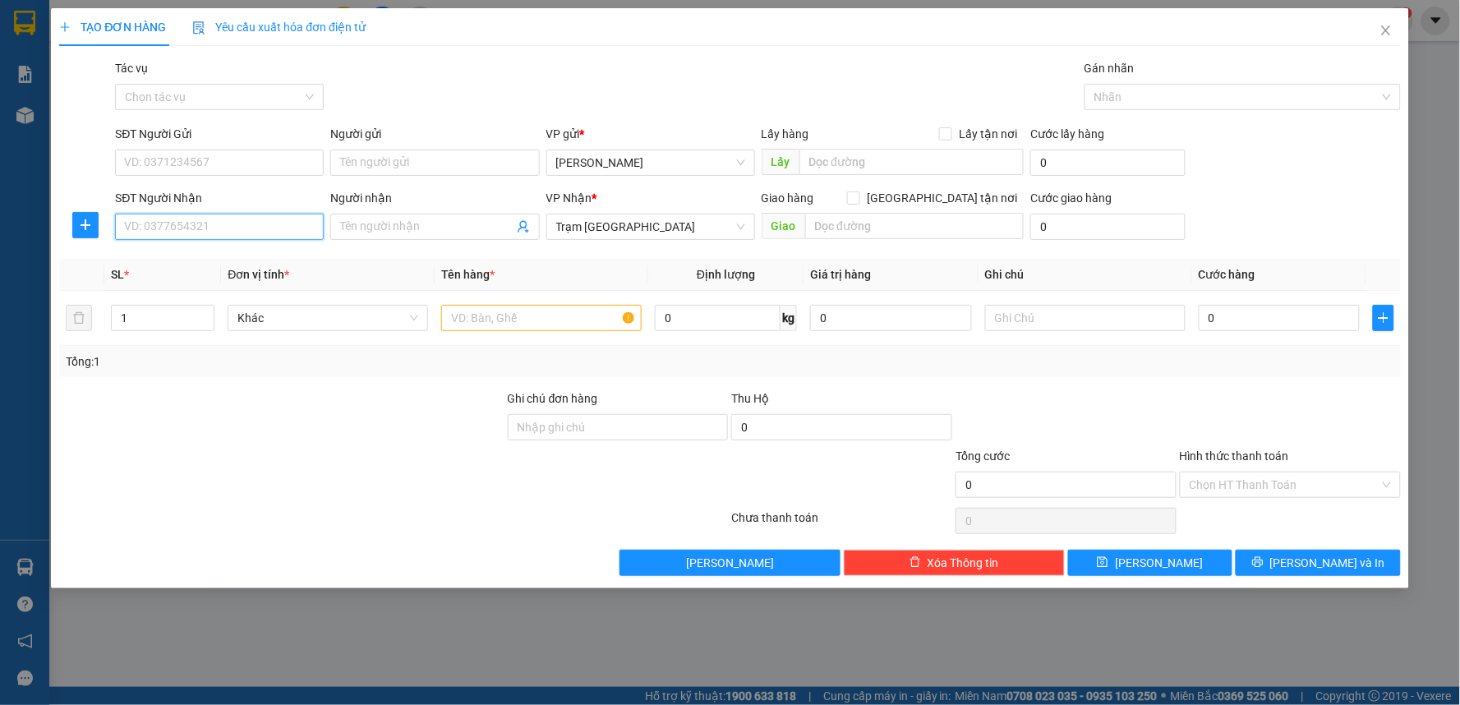
click at [260, 227] on input "SĐT Người Nhận" at bounding box center [219, 227] width 209 height 26
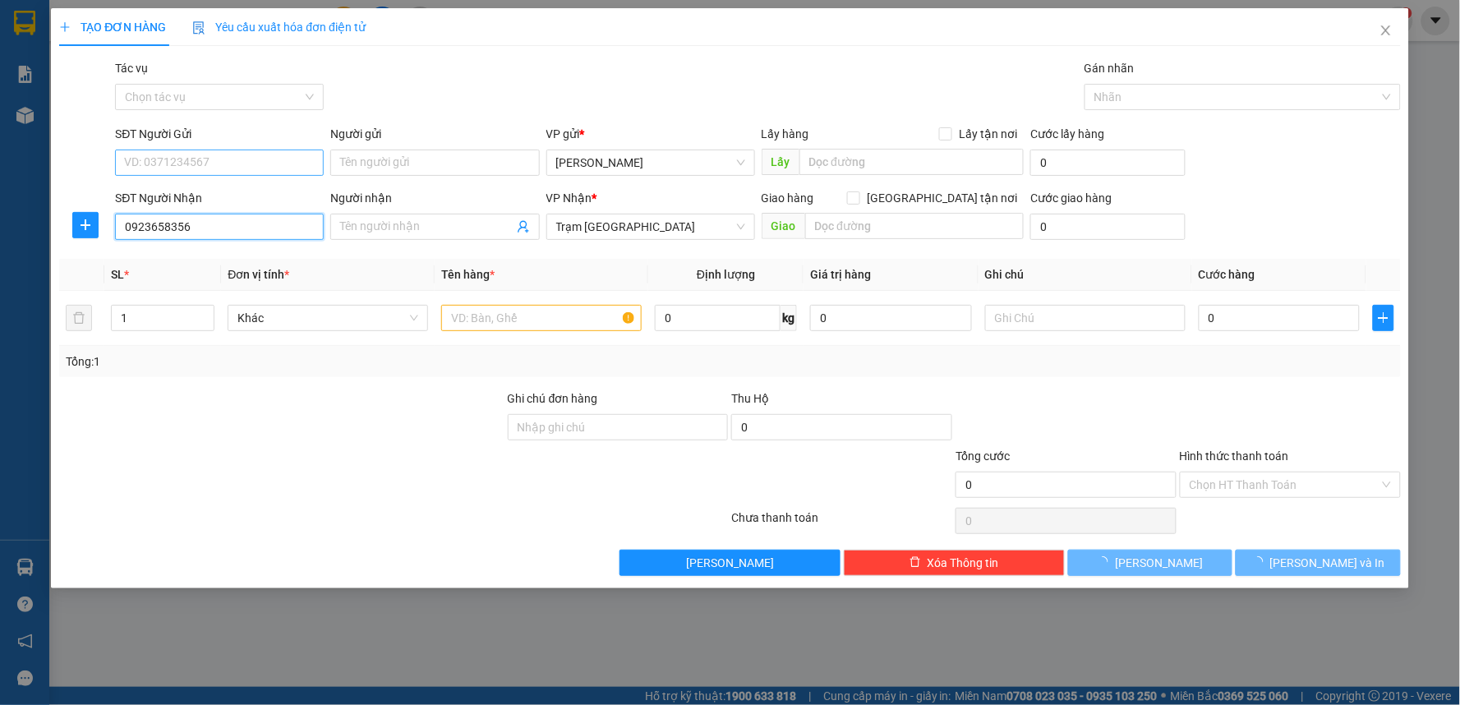
type input "0923658356"
click at [301, 159] on input "SĐT Người Gửi" at bounding box center [219, 163] width 209 height 26
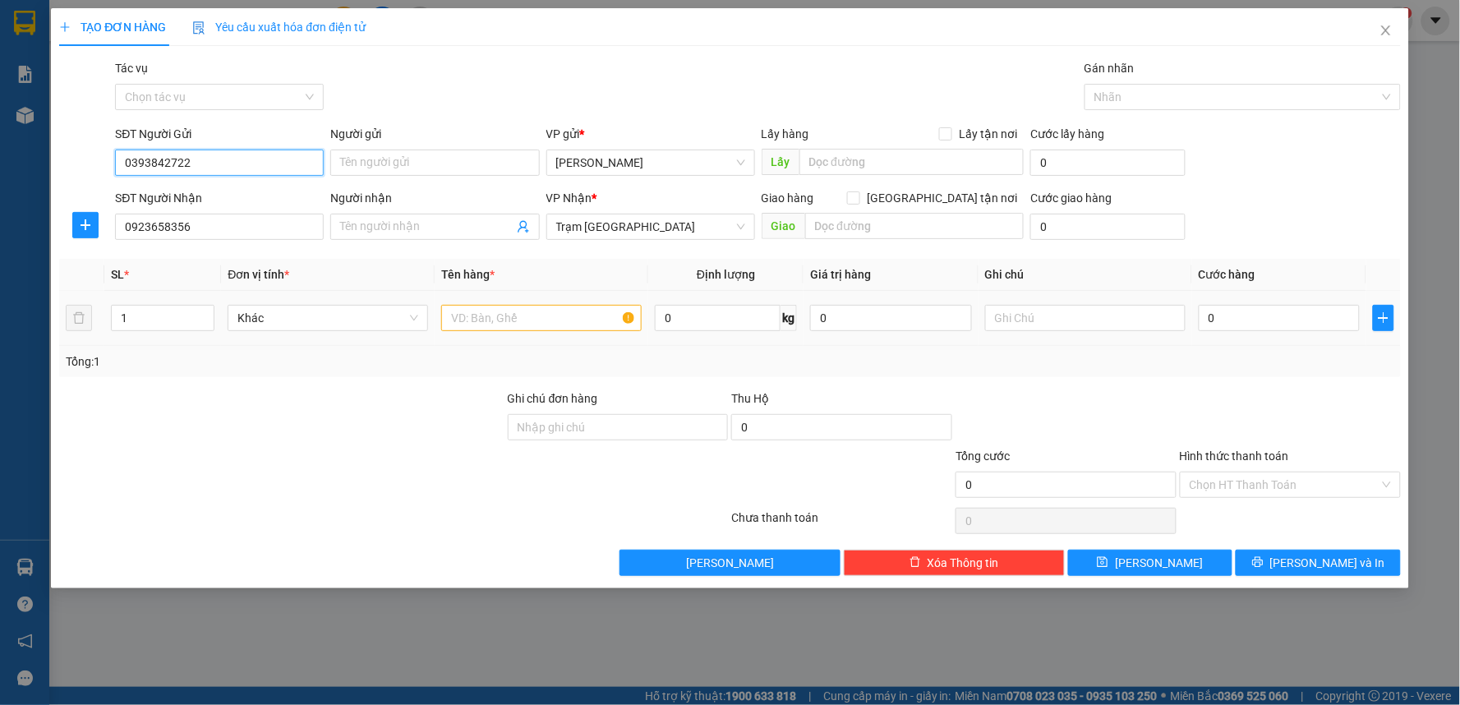
type input "0393842722"
click at [576, 325] on input "text" at bounding box center [541, 318] width 200 height 26
type input "1 XE 86B4-22130"
click at [1247, 317] on input "0" at bounding box center [1280, 318] width 162 height 26
type input "2"
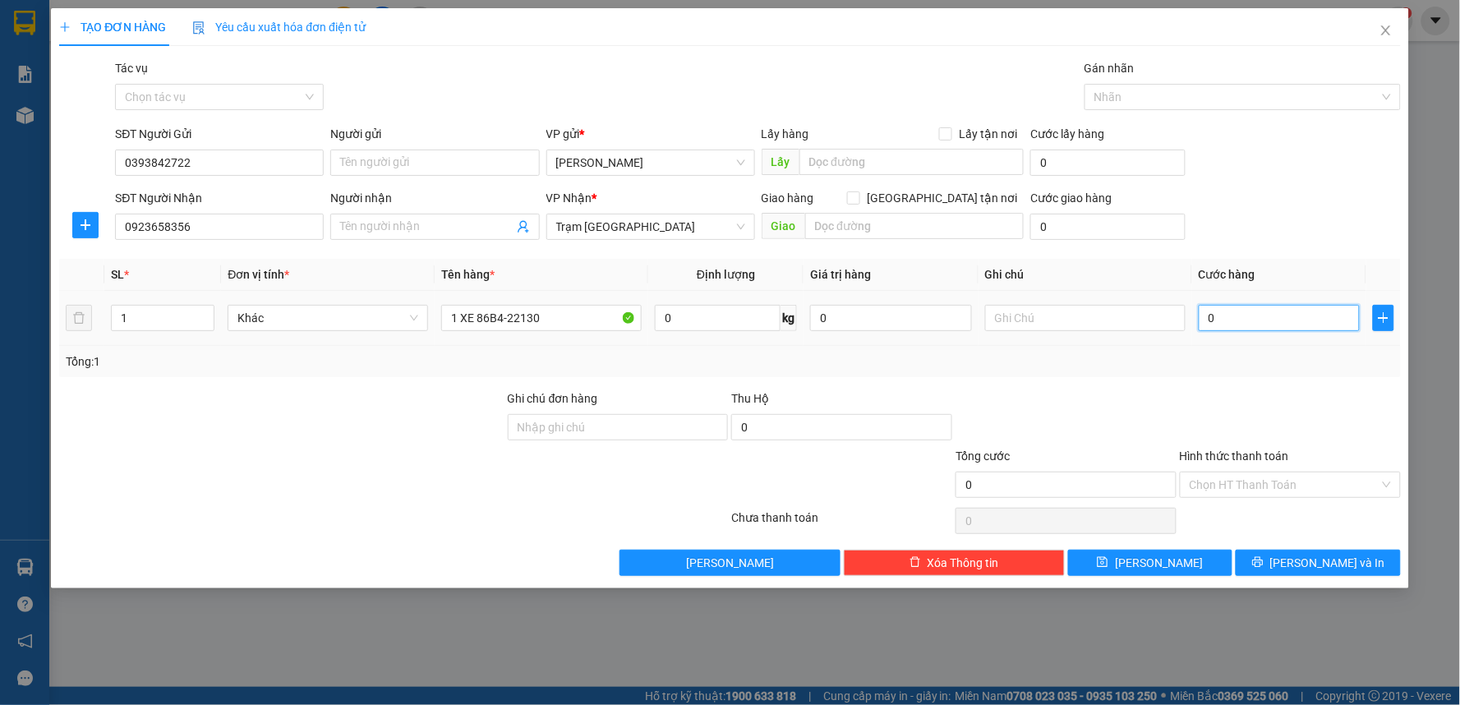
type input "2"
type input "25"
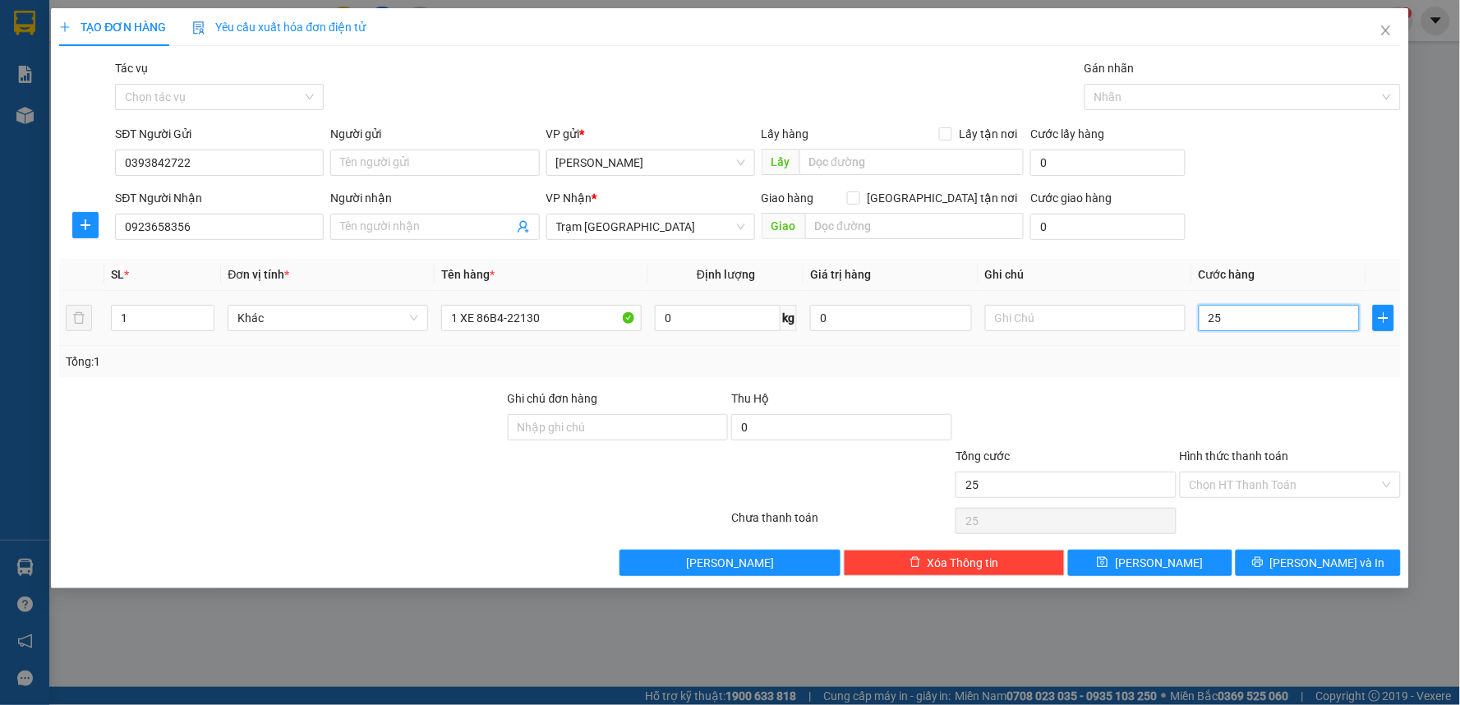
type input "250"
type input "2.500"
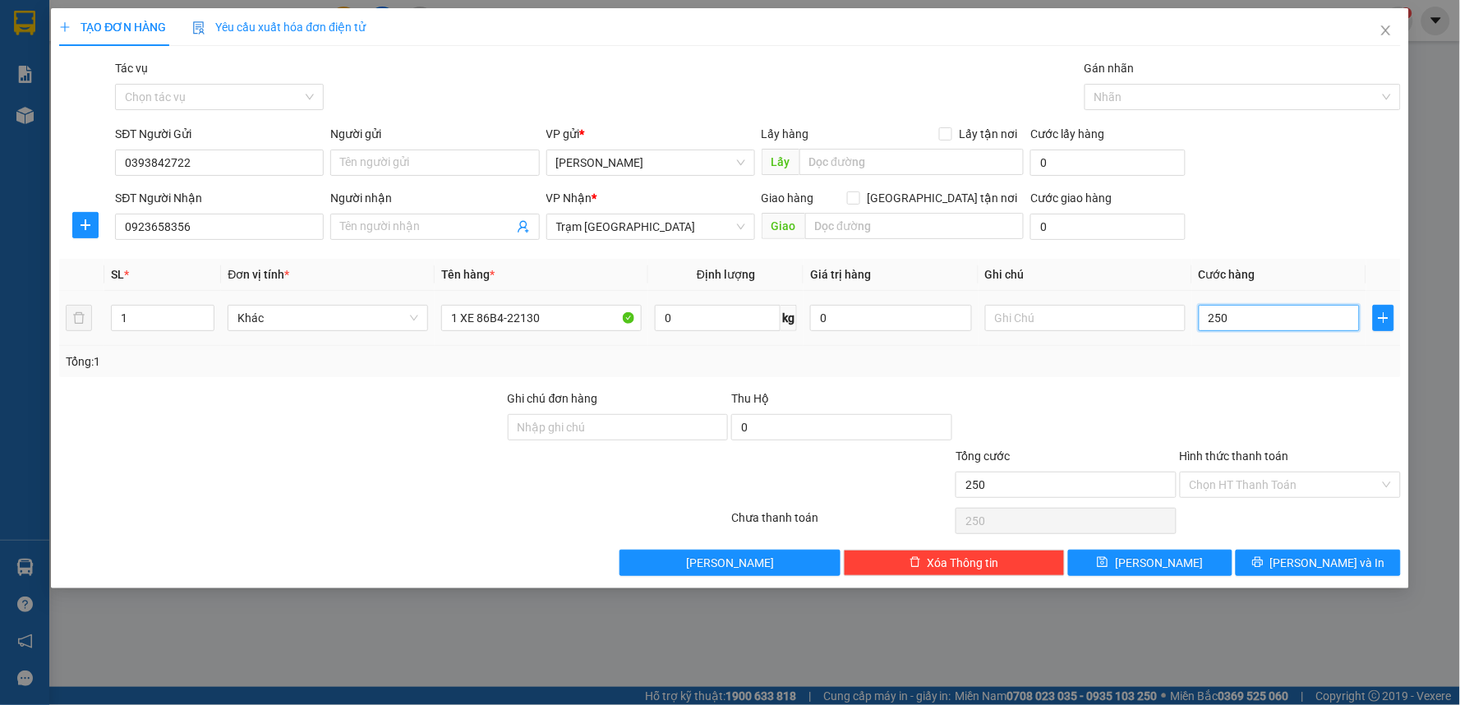
type input "2.500"
type input "25.000"
type input "250.000"
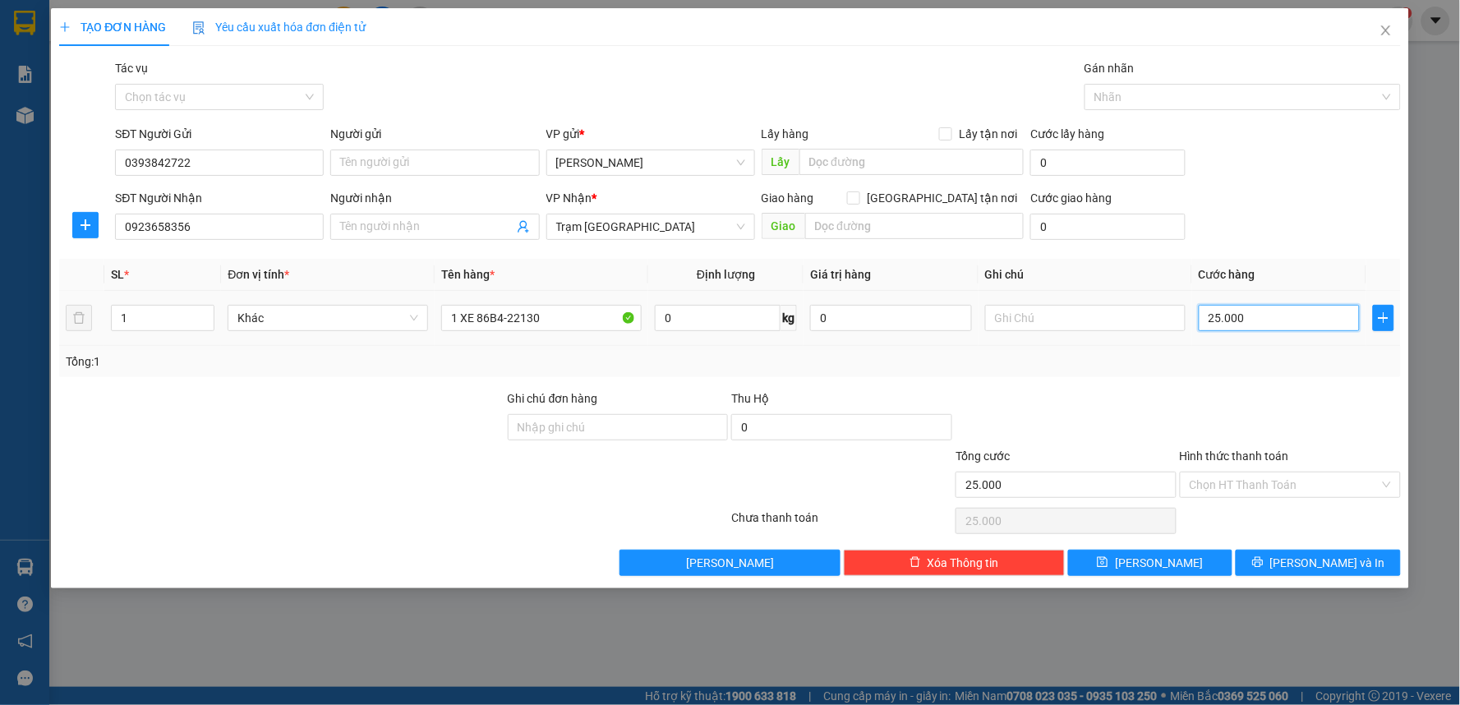
type input "250.000"
click at [1259, 488] on input "Hình thức thanh toán" at bounding box center [1285, 484] width 190 height 25
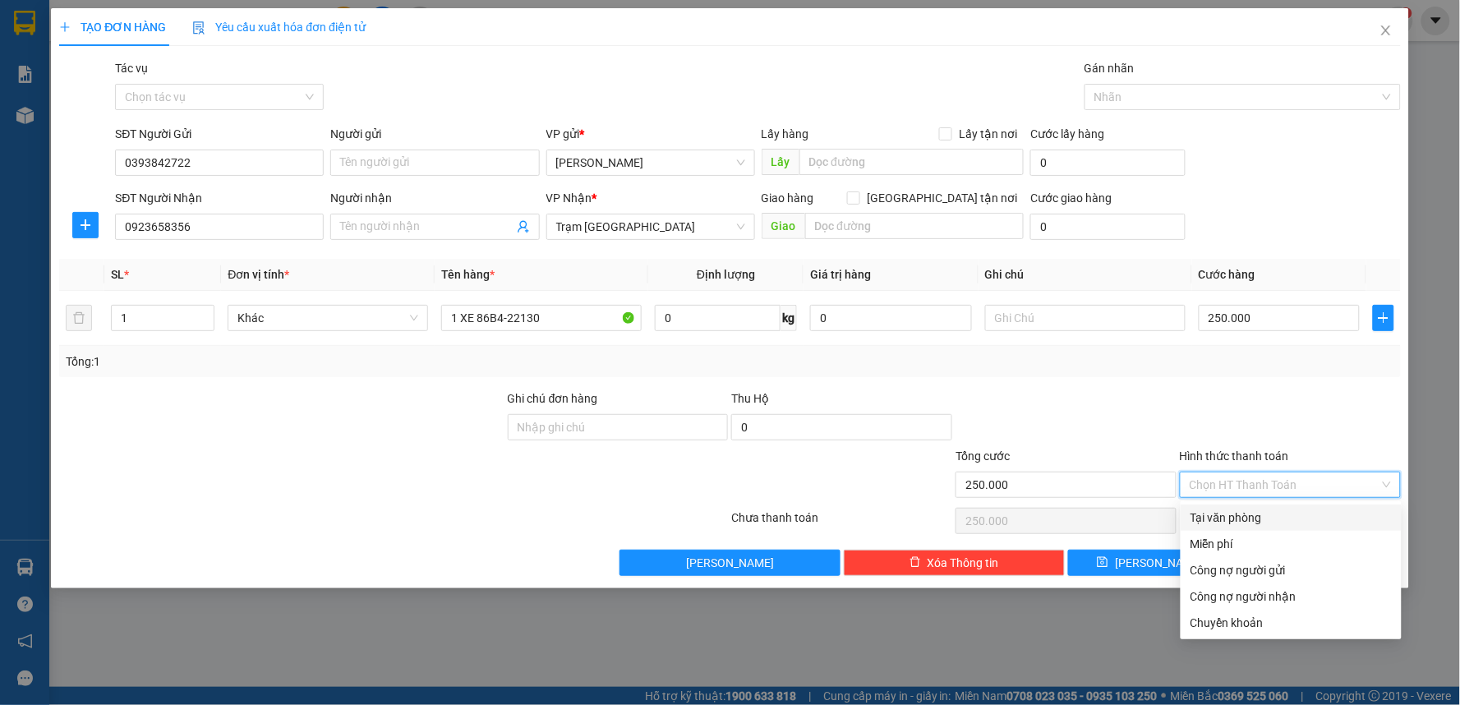
click at [1227, 511] on div "Tại văn phòng" at bounding box center [1291, 518] width 201 height 18
type input "0"
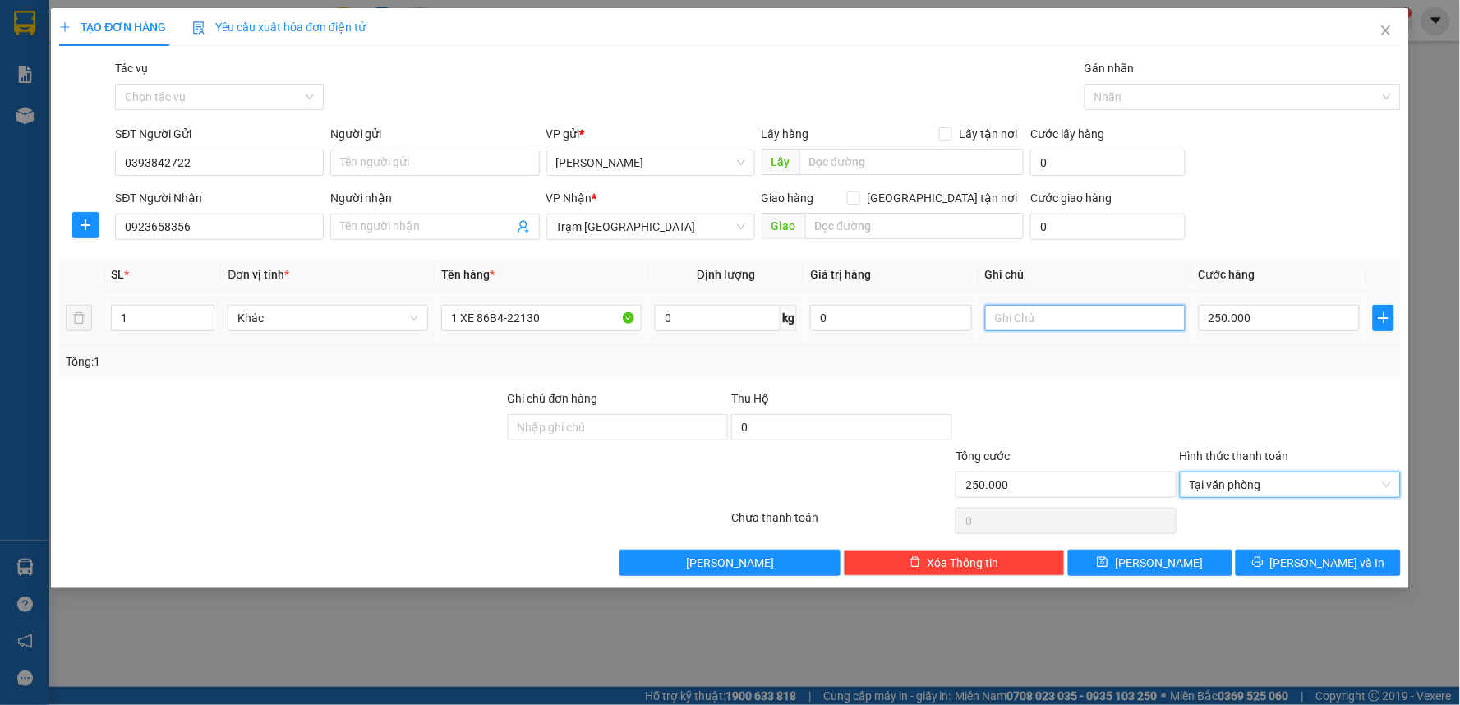
click at [1030, 316] on input "text" at bounding box center [1085, 318] width 200 height 26
type input "D"
type input "ĐI KHUYA 12/9"
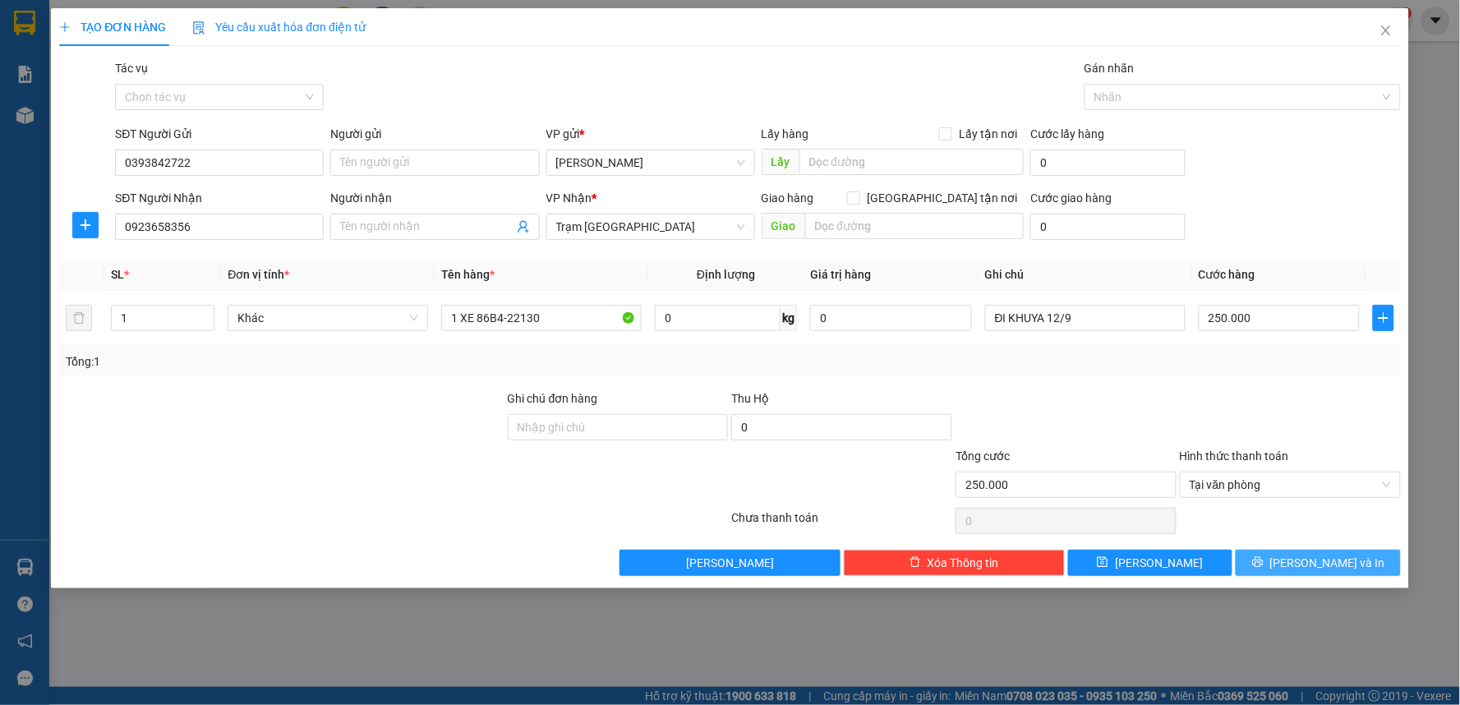
click at [1264, 568] on icon "printer" at bounding box center [1258, 562] width 12 height 12
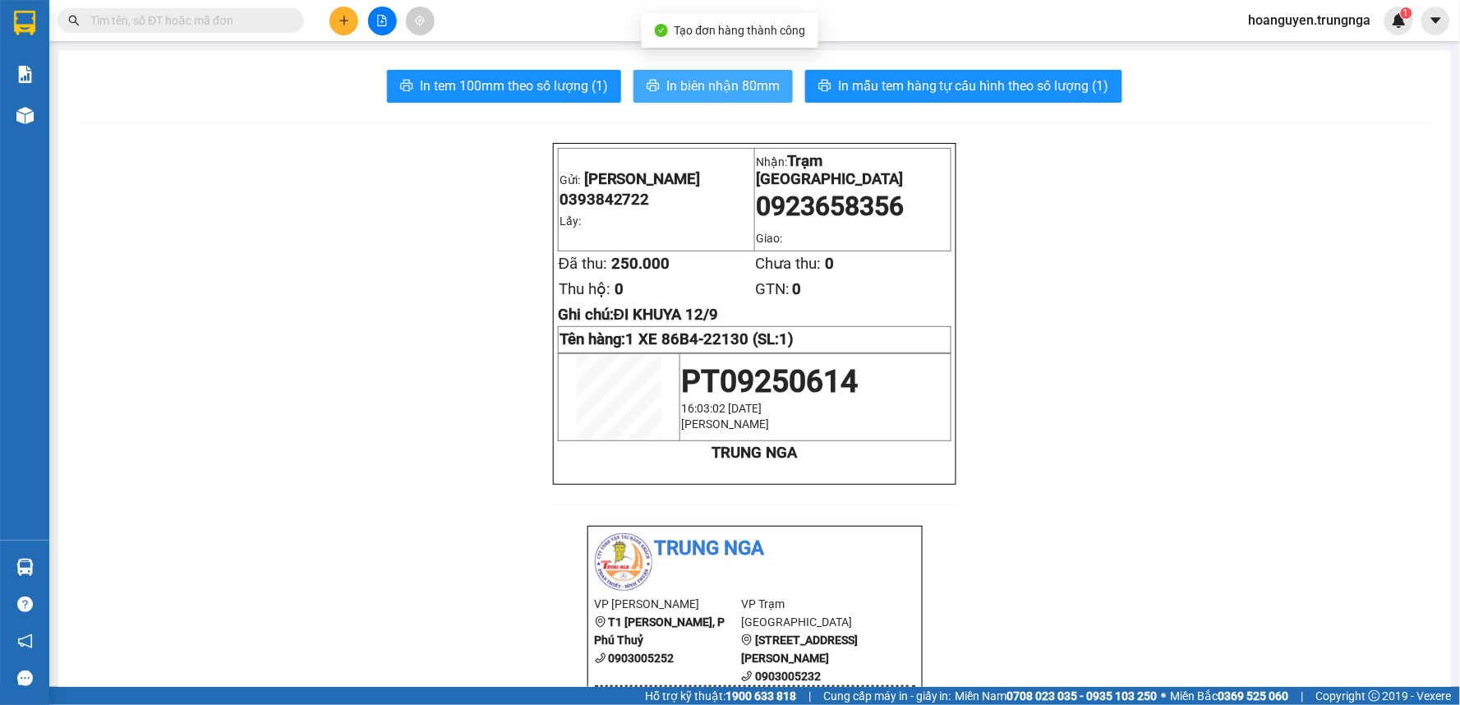
click at [703, 91] on span "In biên nhận 80mm" at bounding box center [722, 86] width 113 height 21
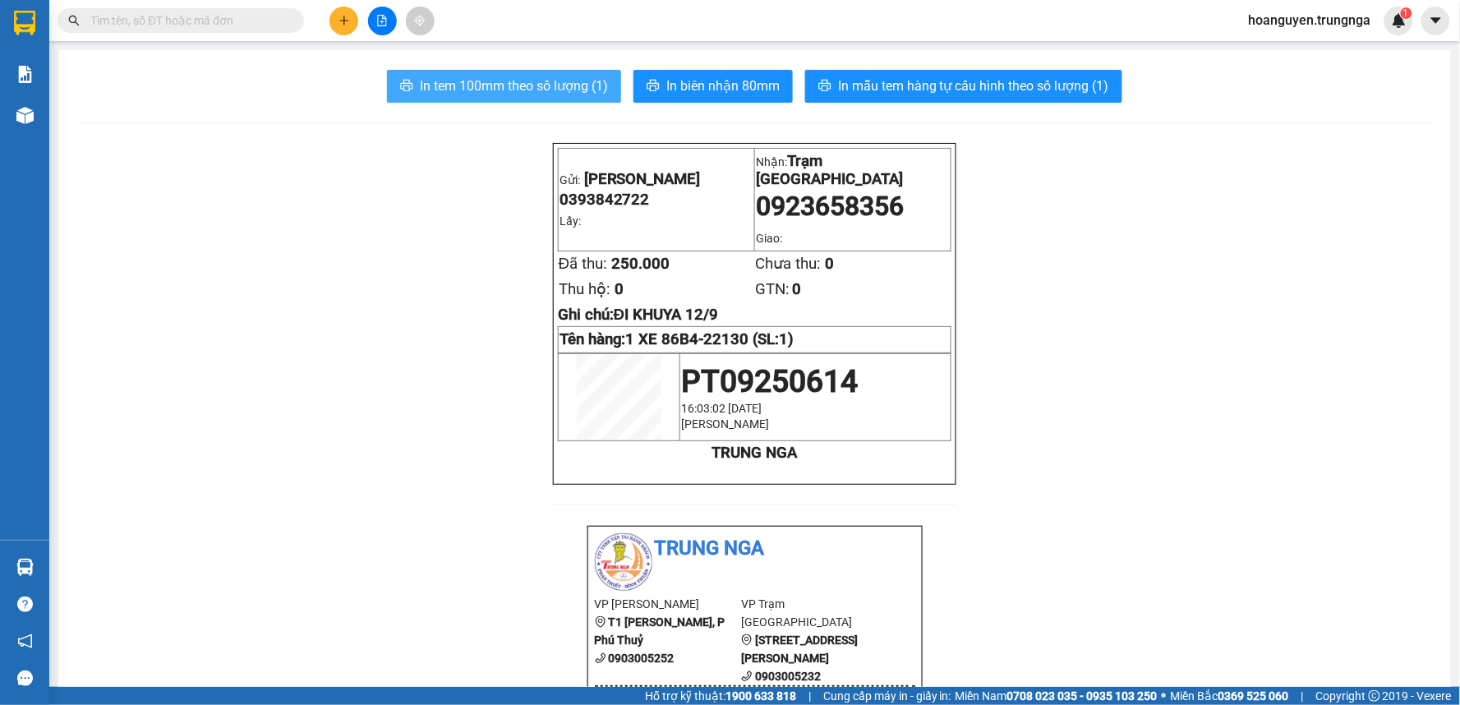
click at [565, 94] on span "In tem 100mm theo số lượng (1)" at bounding box center [514, 86] width 188 height 21
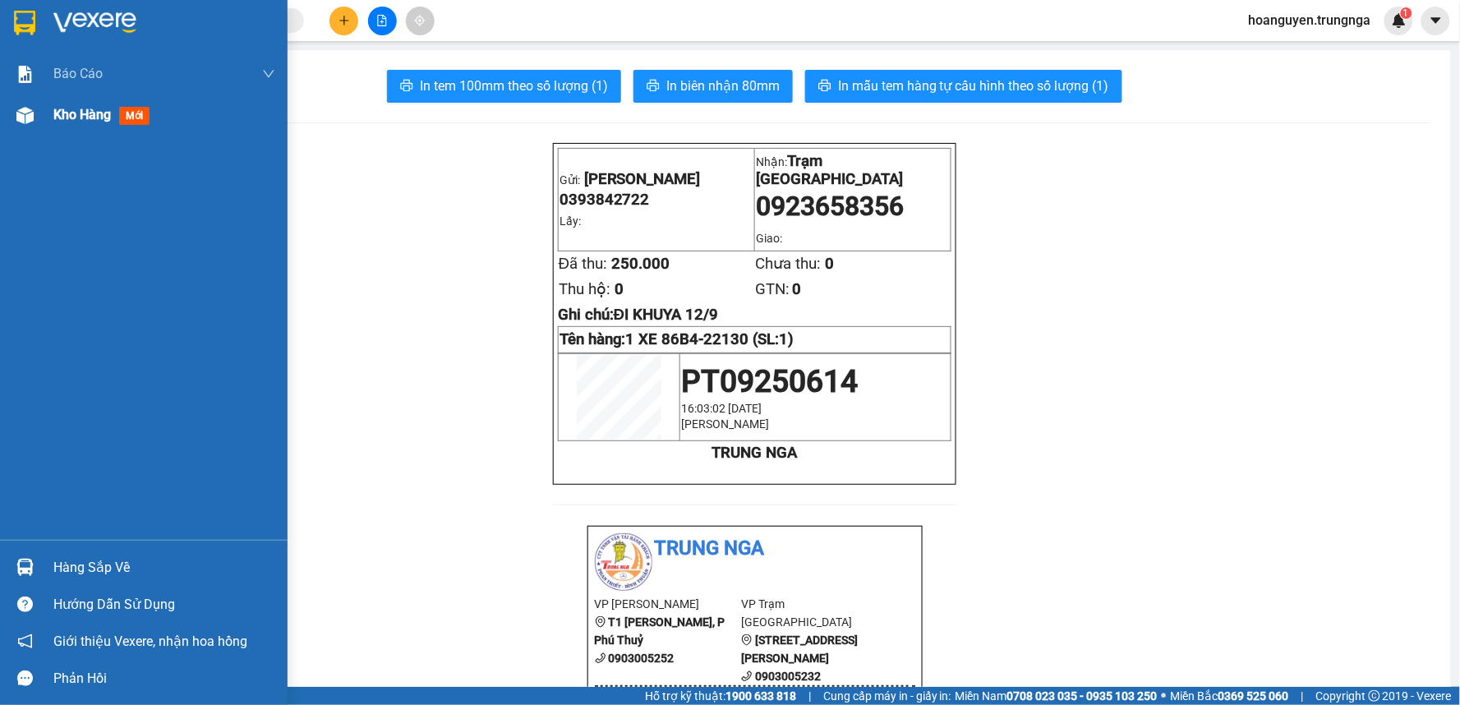
click at [30, 130] on div "Kho hàng mới" at bounding box center [144, 114] width 288 height 41
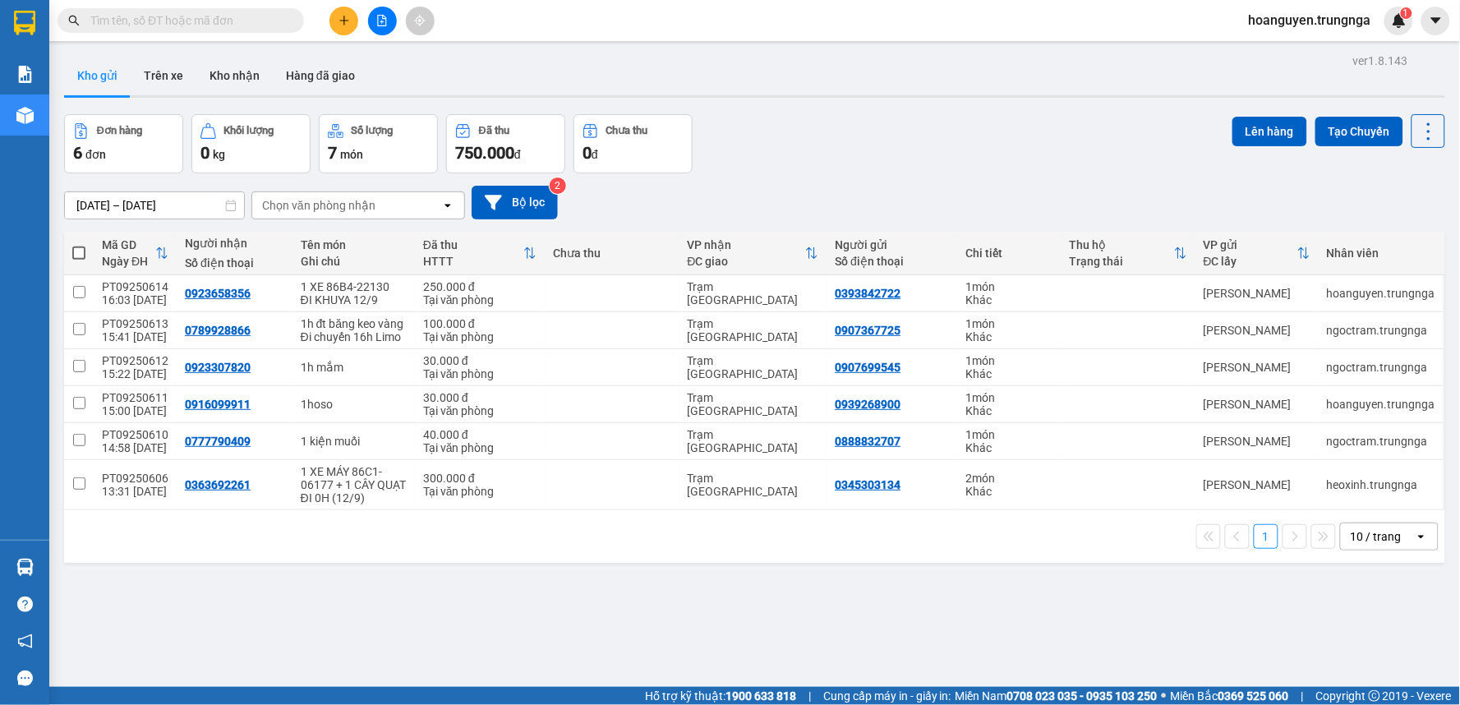
click at [907, 149] on div "Đơn hàng 6 đơn Khối lượng 0 kg Số lượng 7 món Đã thu 750.000 đ Chưa thu 0 đ Lên…" at bounding box center [754, 143] width 1381 height 59
click at [345, 28] on button at bounding box center [343, 21] width 29 height 29
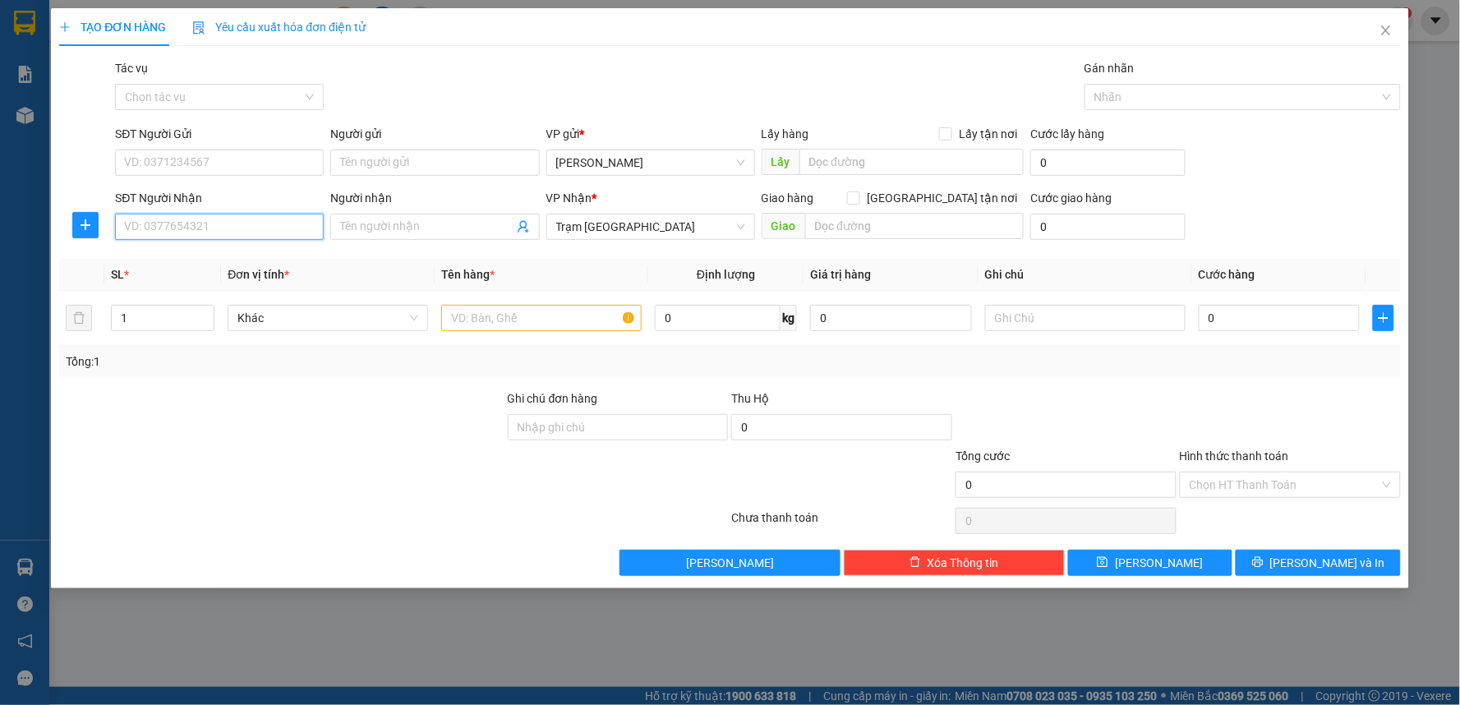
click at [210, 222] on input "SĐT Người Nhận" at bounding box center [219, 227] width 209 height 26
click at [1386, 33] on icon "close" at bounding box center [1386, 30] width 13 height 13
